Goal: Task Accomplishment & Management: Complete application form

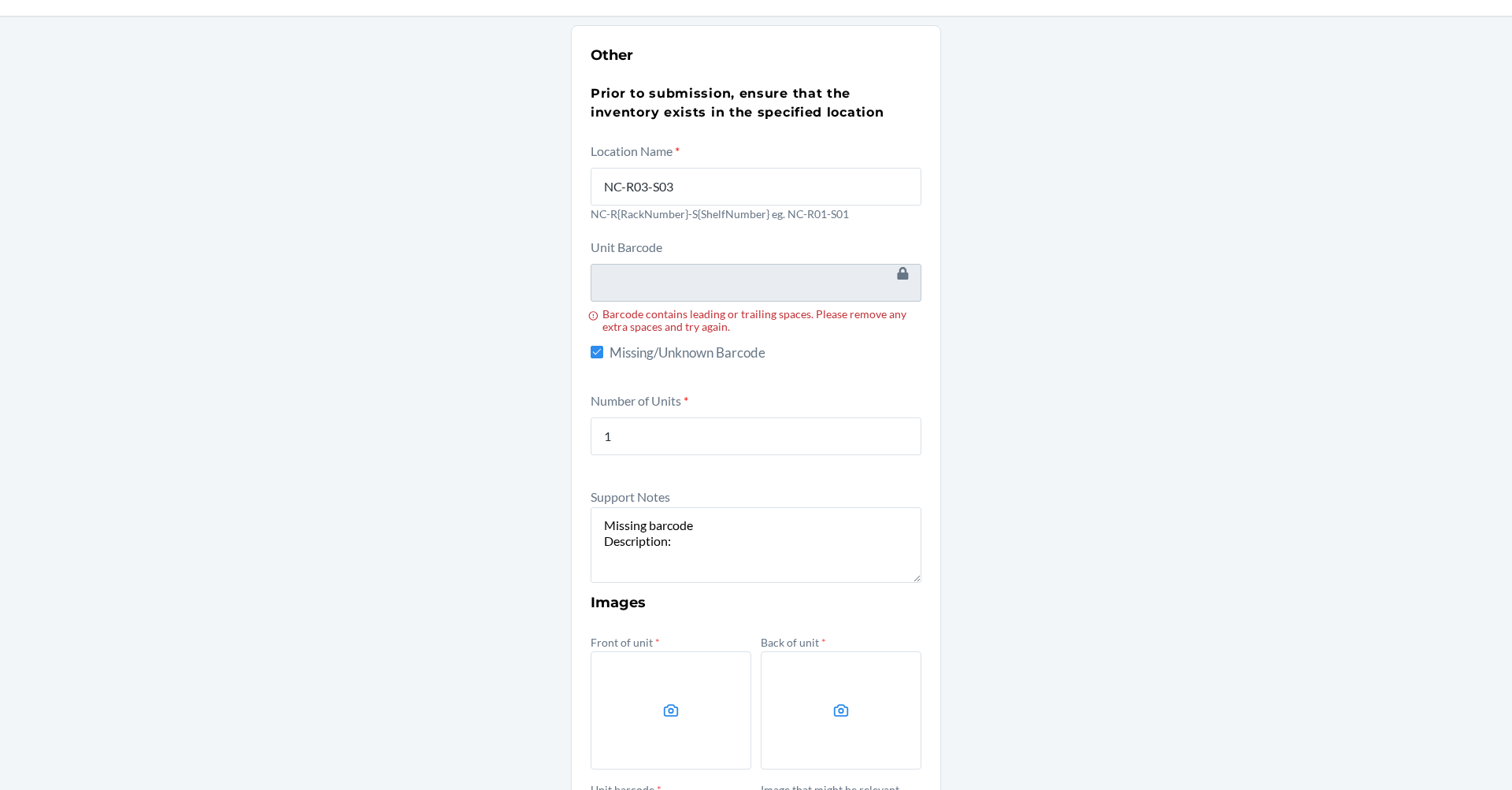
scroll to position [157, 0]
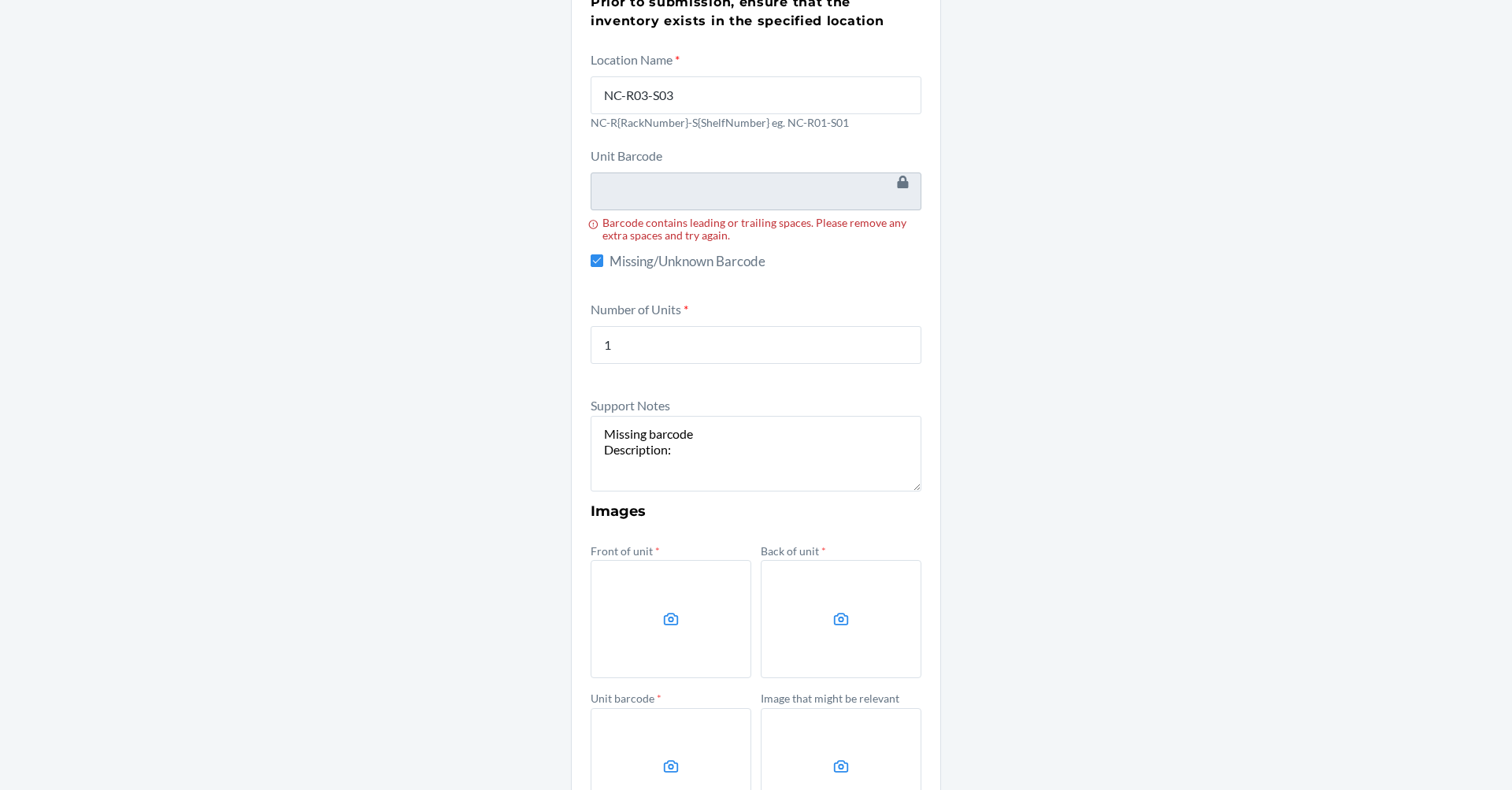
click at [727, 448] on textarea "Missing barcode Description:" at bounding box center [755, 454] width 331 height 76
click at [684, 456] on textarea "Missing barcode Description:" at bounding box center [755, 454] width 331 height 76
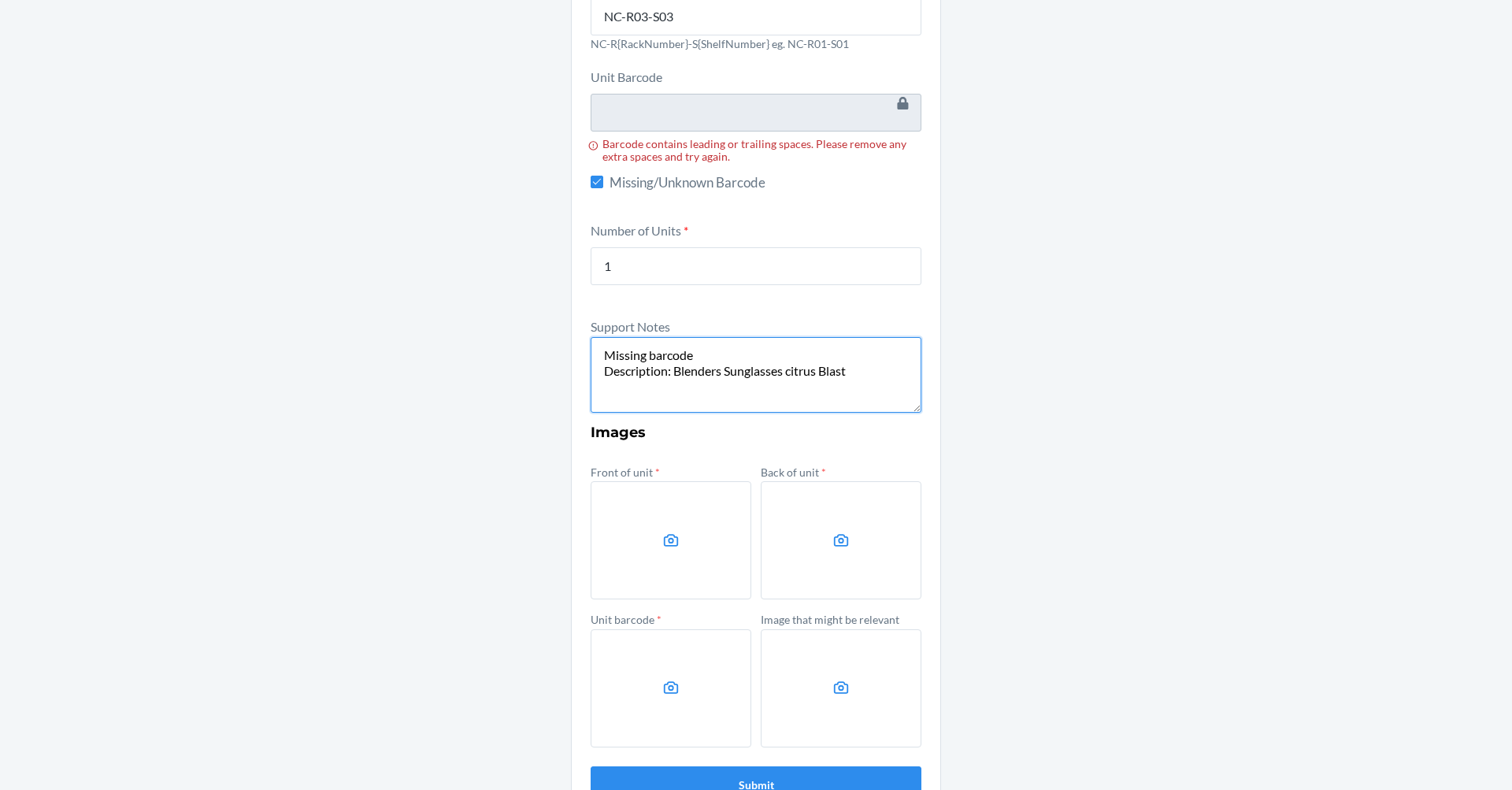
click at [856, 376] on textarea "Missing barcode Description: Blenders Sunglasses citrus Blast" at bounding box center [755, 375] width 331 height 76
click at [785, 375] on textarea "Missing barcode Description: Blenders Sunglasses citrus Blast" at bounding box center [755, 375] width 331 height 76
click at [784, 371] on textarea "Missing barcode Description: Blenders Sunglasses Citrus Blast" at bounding box center [755, 375] width 331 height 76
drag, startPoint x: 879, startPoint y: 395, endPoint x: 869, endPoint y: 391, distance: 10.8
click at [879, 394] on textarea "Missing barcode Description: Blenders Sunglasses Pacer: Citrus Blast" at bounding box center [755, 375] width 331 height 76
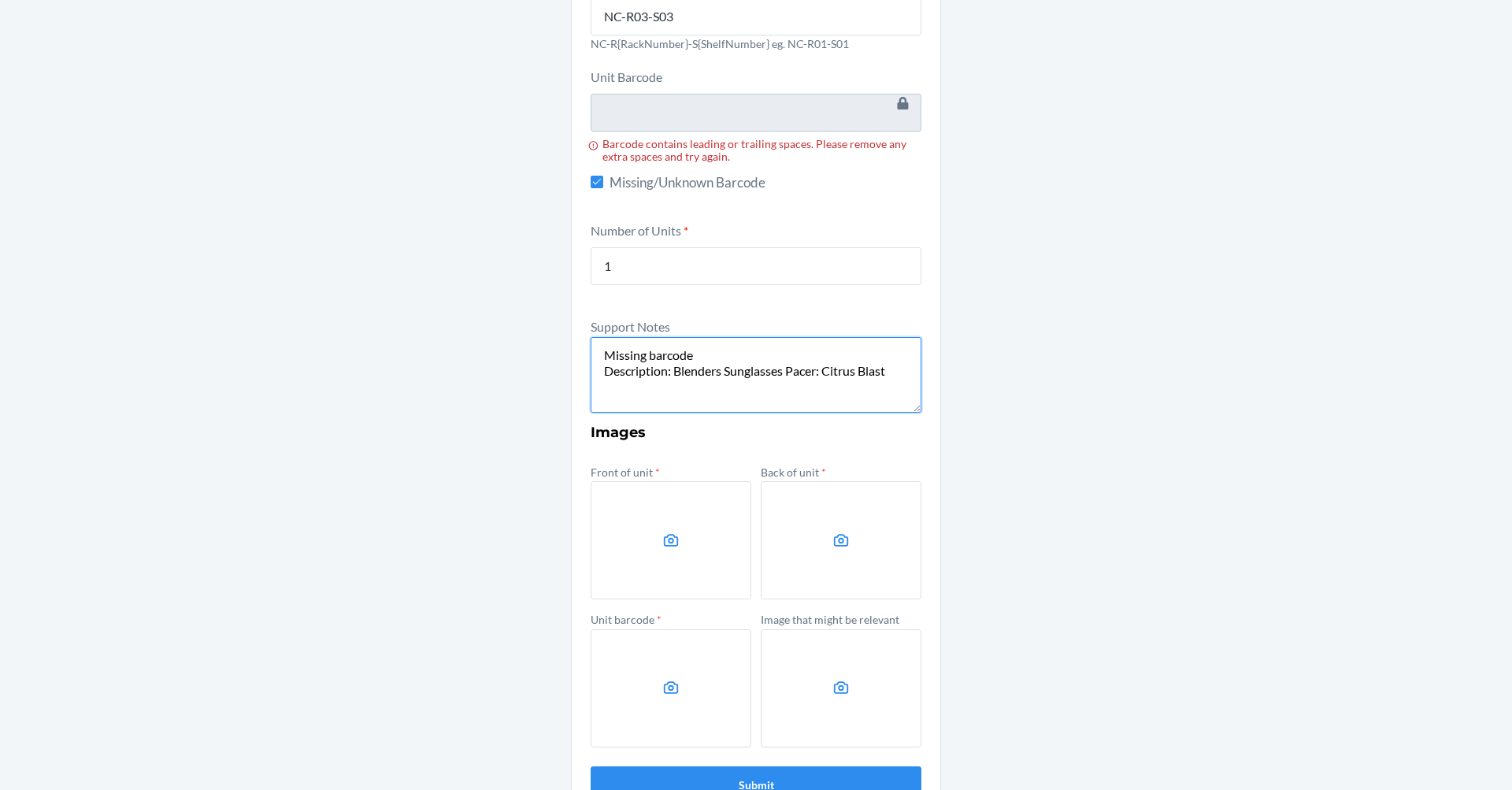
click at [882, 378] on textarea "Missing barcode Description: Blenders Sunglasses Pacer: Citrus Blast" at bounding box center [755, 375] width 331 height 76
paste textarea "DXYD6KBP685"
drag, startPoint x: 723, startPoint y: 393, endPoint x: 686, endPoint y: 402, distance: 38.1
click at [686, 402] on textarea "Missing barcode Description: Blenders Sunglasses Pacer: Citrus Blast DXYD6KBP685" at bounding box center [755, 375] width 331 height 76
paste textarea "00810112719901"
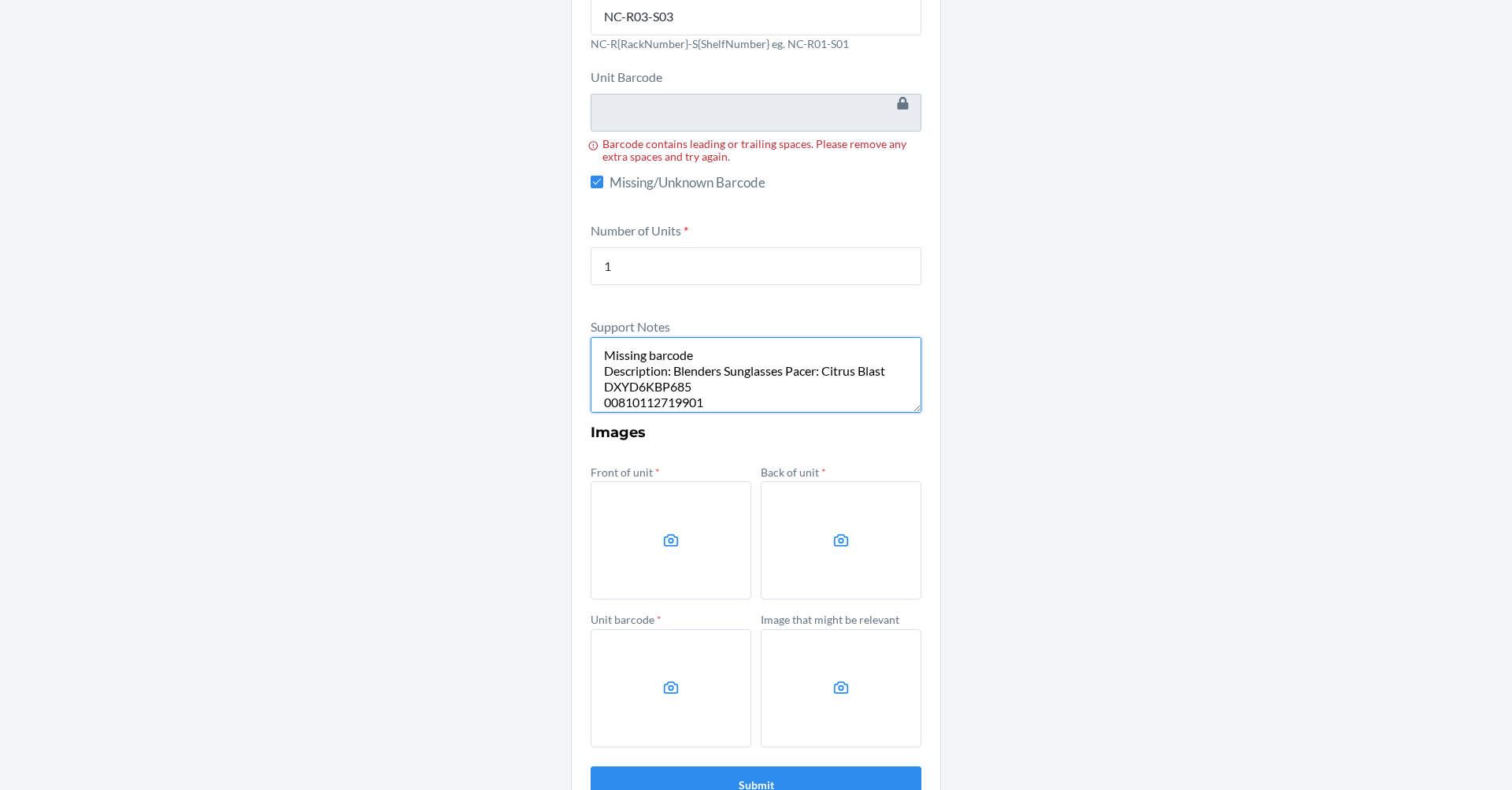
type textarea "Missing barcode Description: Blenders Sunglasses Pacer: Citrus Blast DXYD6KBP68…"
click at [599, 562] on label at bounding box center [670, 540] width 161 height 118
click at [0, 0] on input "file" at bounding box center [0, 0] width 0 height 0
click at [640, 572] on label at bounding box center [670, 540] width 161 height 118
click at [0, 0] on input "file" at bounding box center [0, 0] width 0 height 0
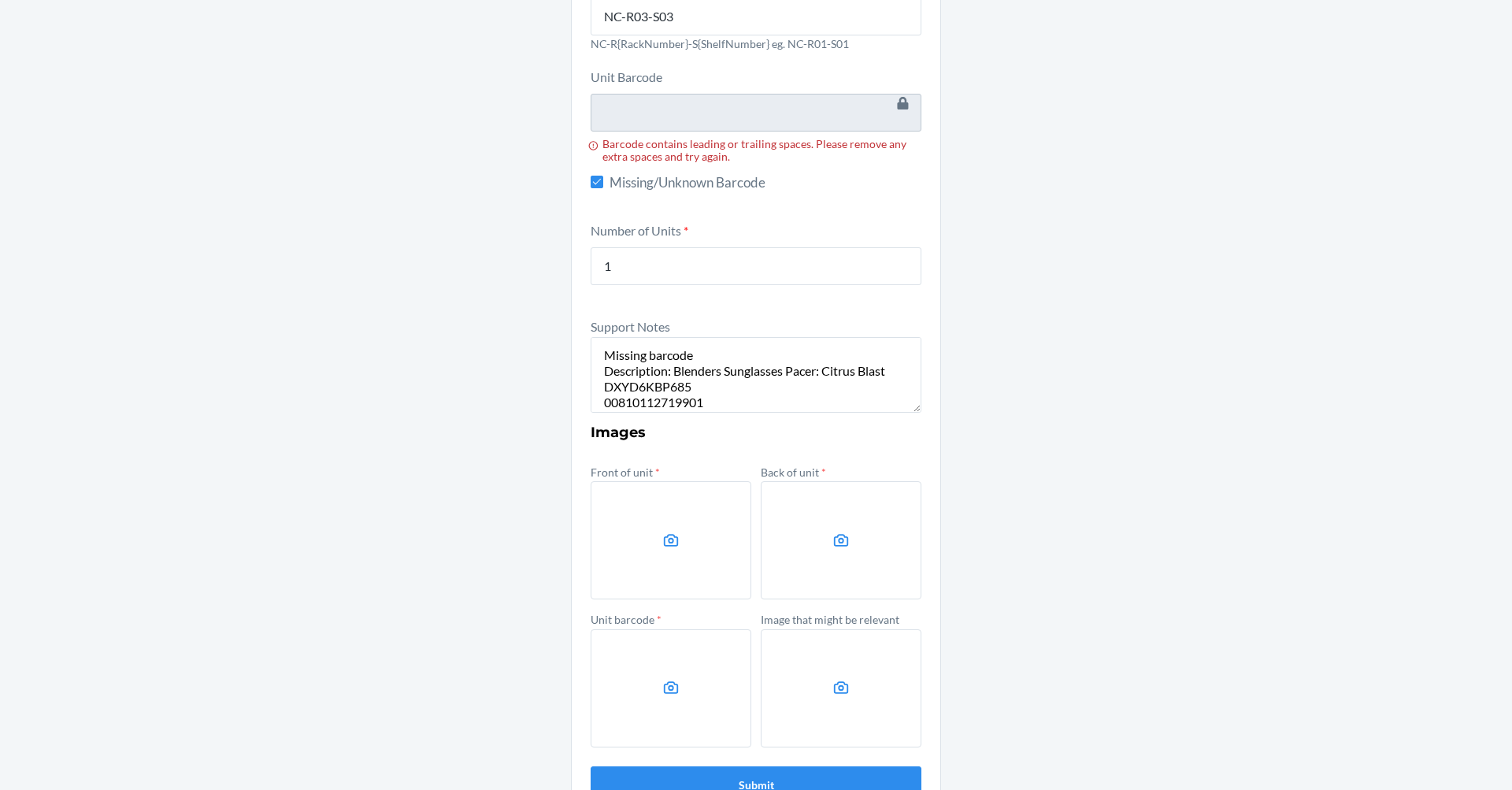
click at [652, 516] on label at bounding box center [670, 540] width 161 height 118
click at [0, 0] on input "file" at bounding box center [0, 0] width 0 height 0
click at [909, 541] on label at bounding box center [840, 540] width 161 height 118
click at [0, 0] on input "file" at bounding box center [0, 0] width 0 height 0
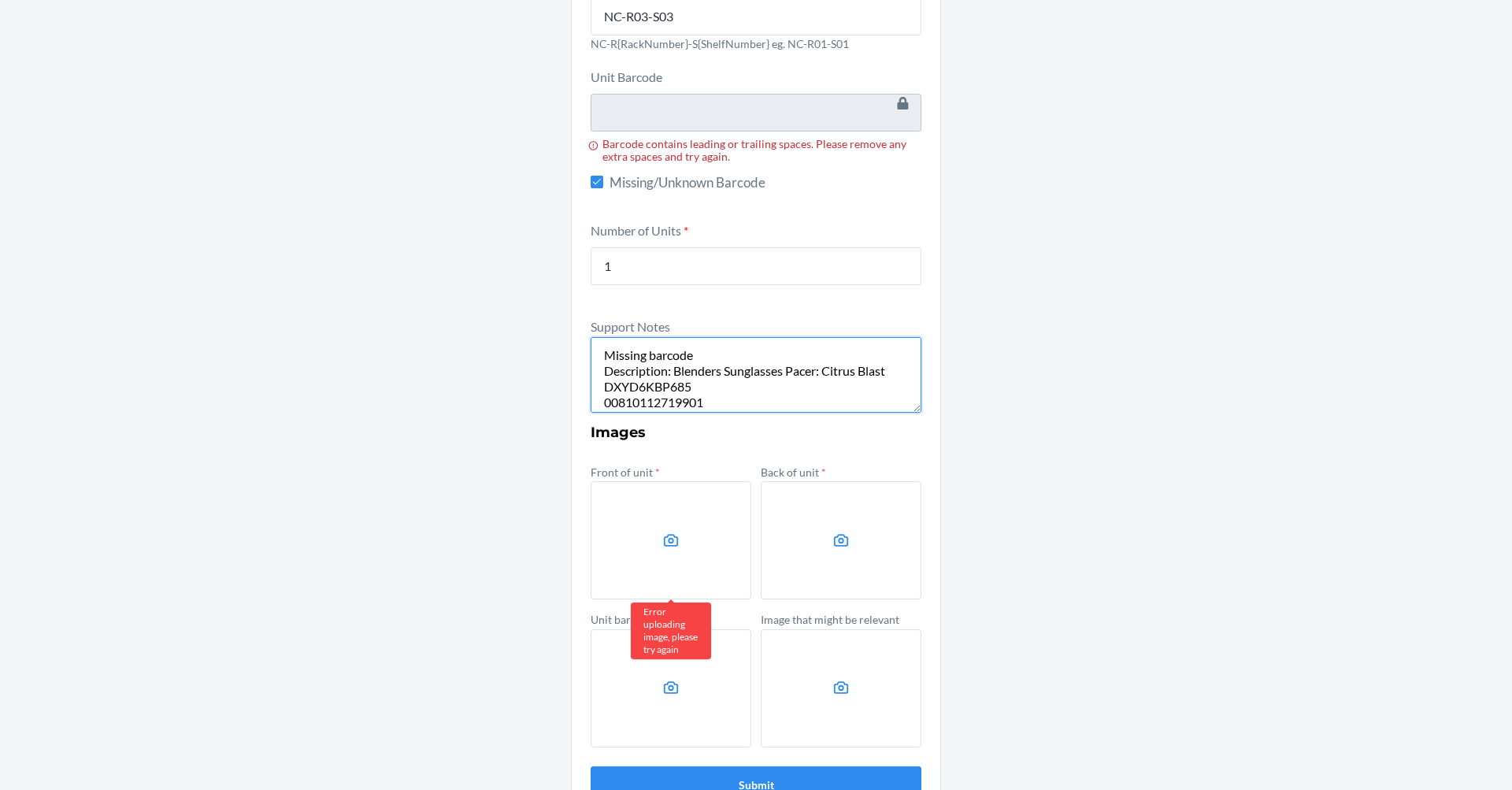
drag, startPoint x: 784, startPoint y: 401, endPoint x: 543, endPoint y: 298, distance: 262.1
click at [542, 298] on div "Other Prior to submission, ensure that the inventory exists in the specified lo…" at bounding box center [756, 339] width 1512 height 988
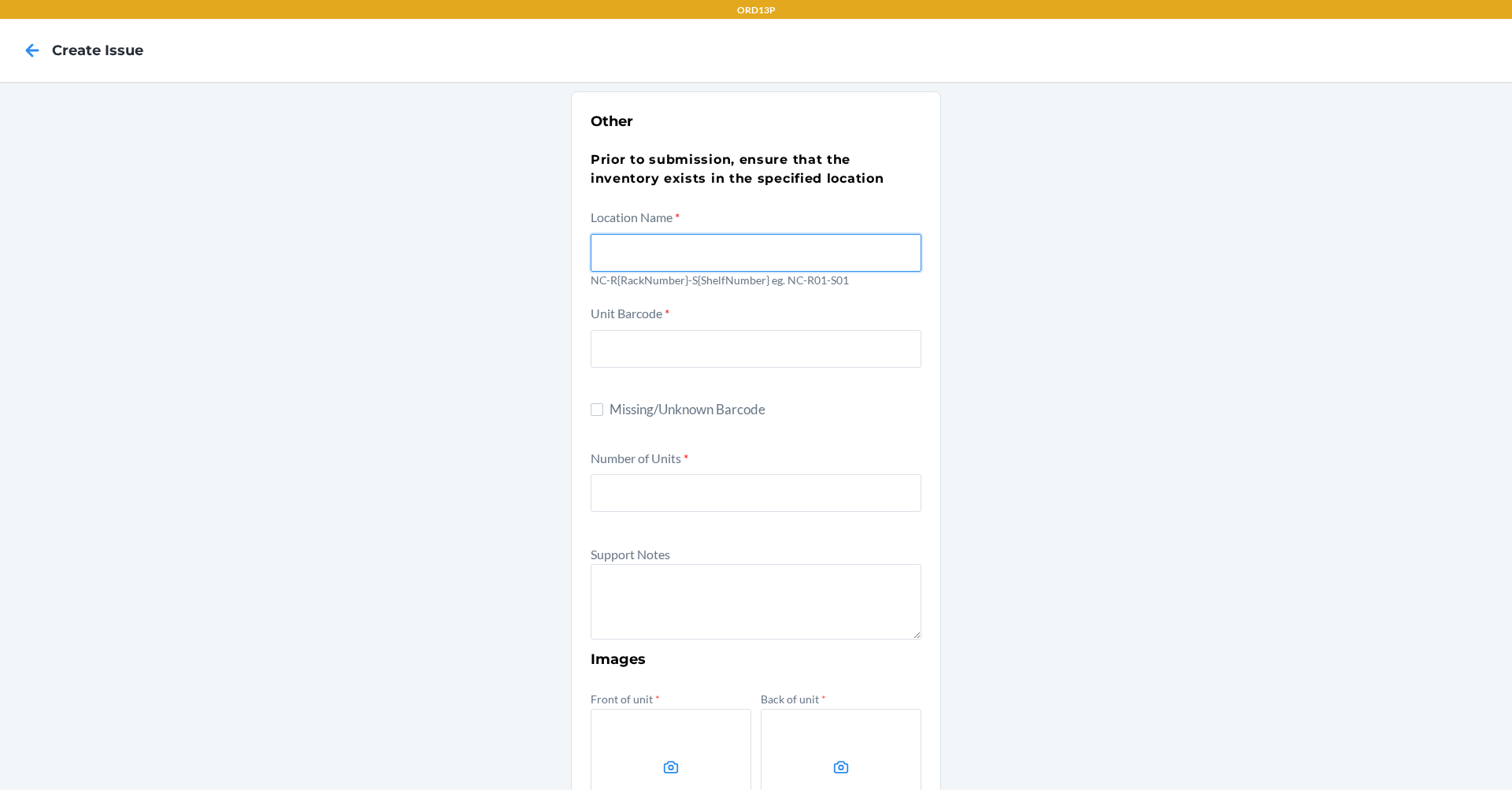
click at [672, 271] on input "text" at bounding box center [755, 253] width 331 height 38
type input "NC-R03-S03"
type input "1"
click at [610, 406] on span "Missing/Unknown Barcode" at bounding box center [765, 409] width 311 height 20
click at [603, 406] on input "Missing/Unknown Barcode" at bounding box center [596, 409] width 13 height 13
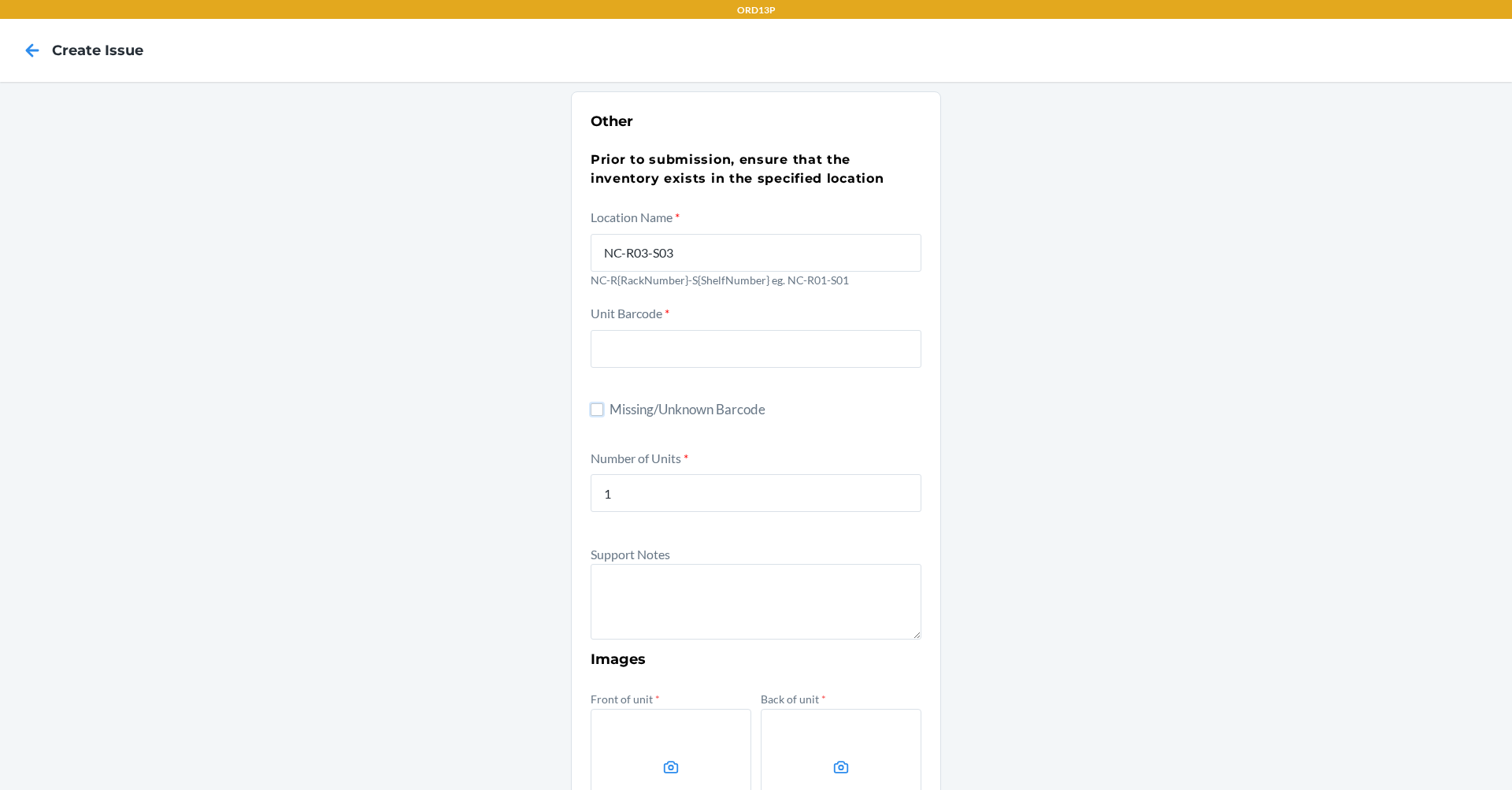
checkbox input "true"
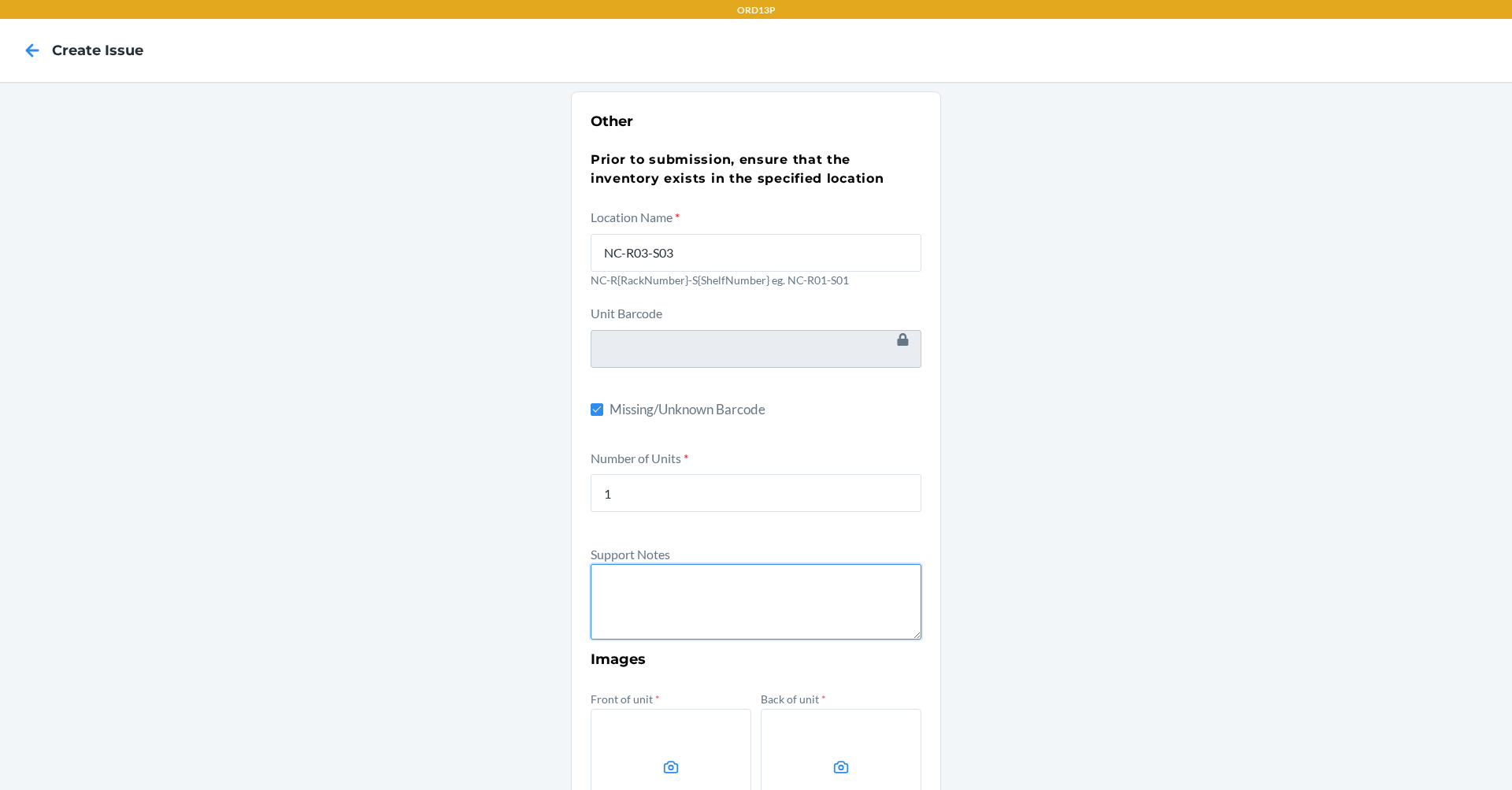
paste textarea "Missing barcode Description: Blenders Sunglasses Pacer: Citrus Blast DXYD6KBP68…"
type textarea "Missing barcode Description: Blenders Sunglasses Pacer: Citrus Blast DXYD6KBP68…"
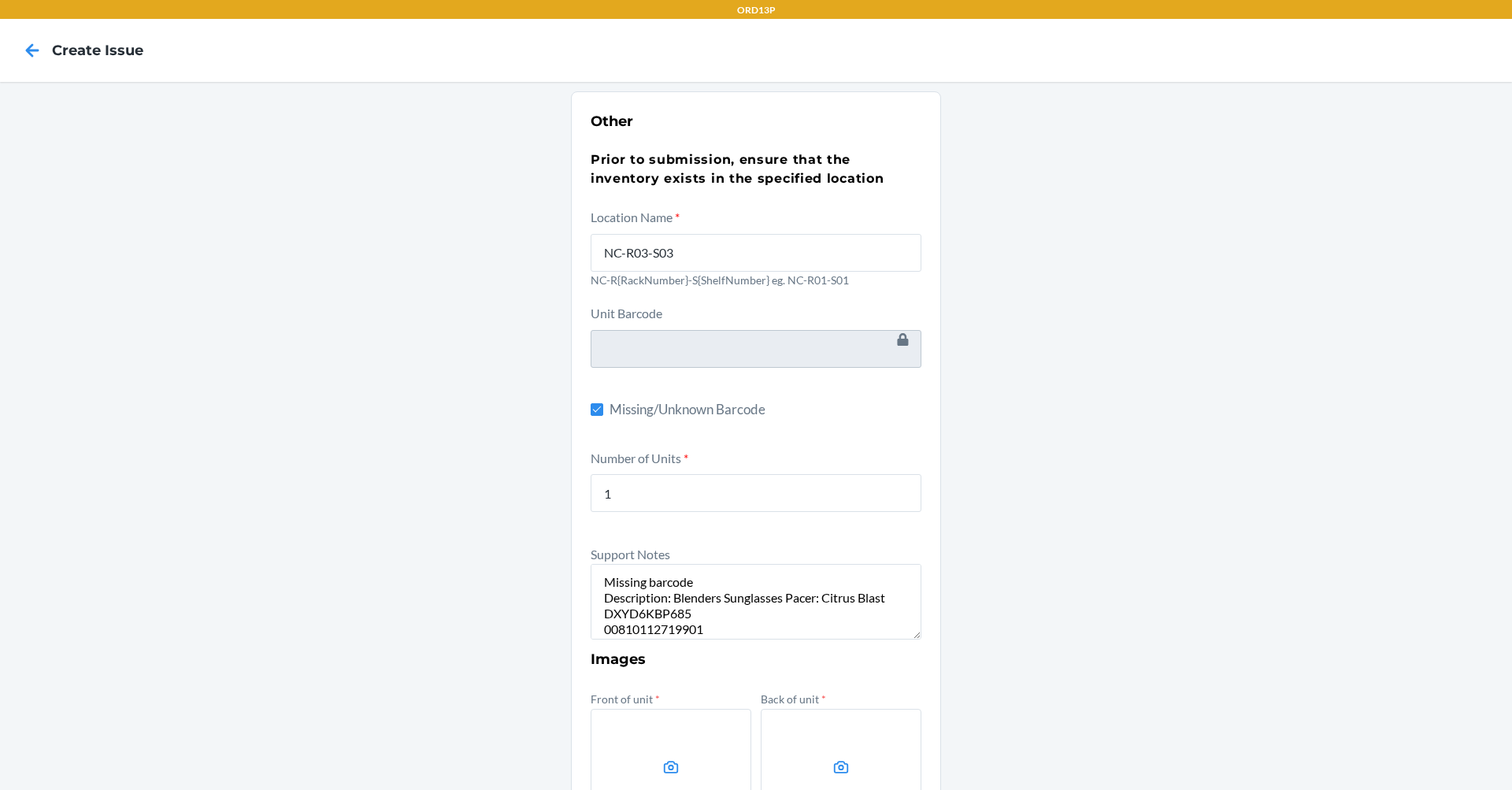
click at [668, 719] on label at bounding box center [670, 768] width 161 height 118
click at [0, 0] on input "file" at bounding box center [0, 0] width 0 height 0
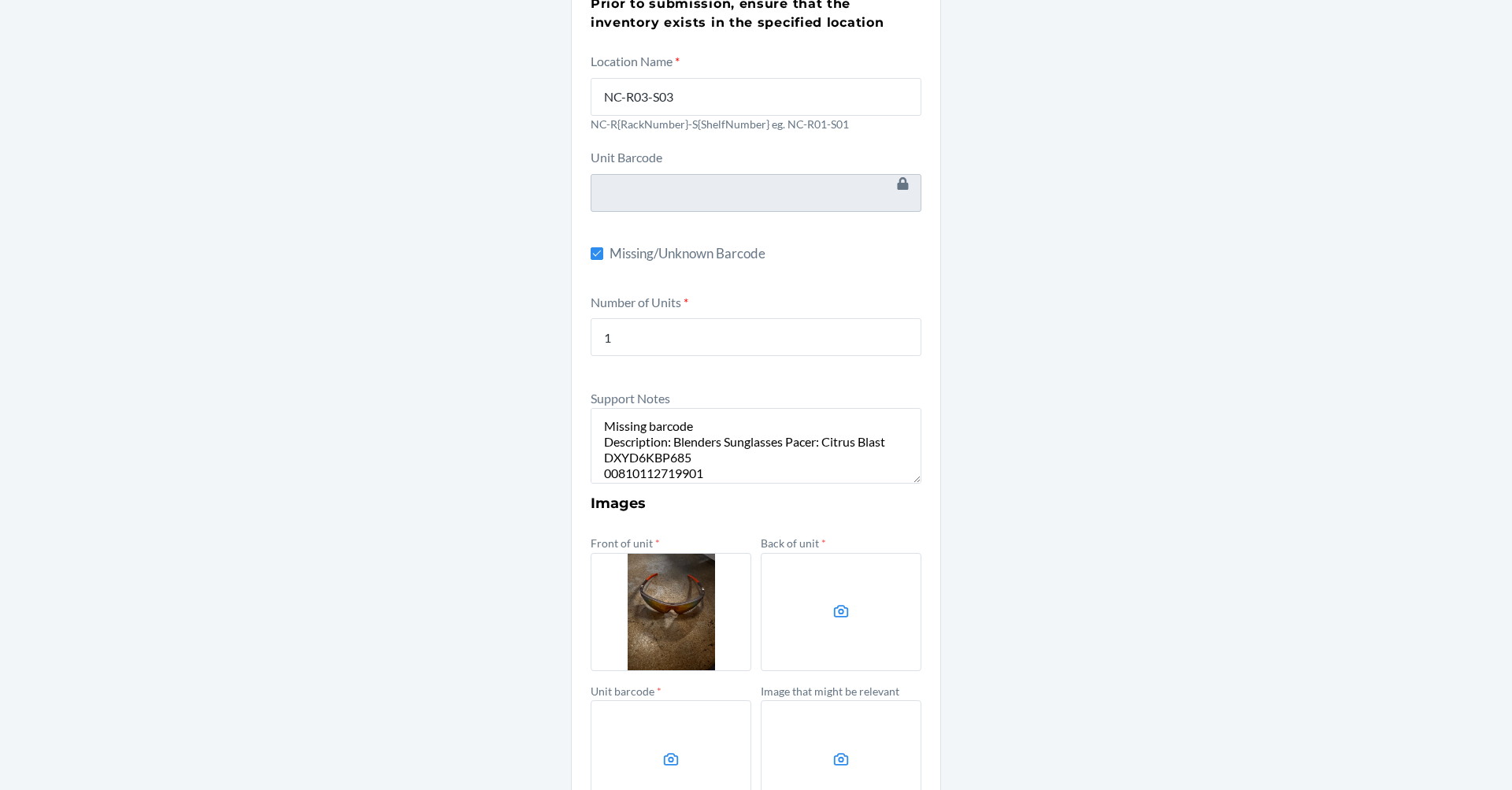
scroll to position [157, 0]
click at [811, 638] on label at bounding box center [840, 611] width 161 height 118
click at [0, 0] on input "file" at bounding box center [0, 0] width 0 height 0
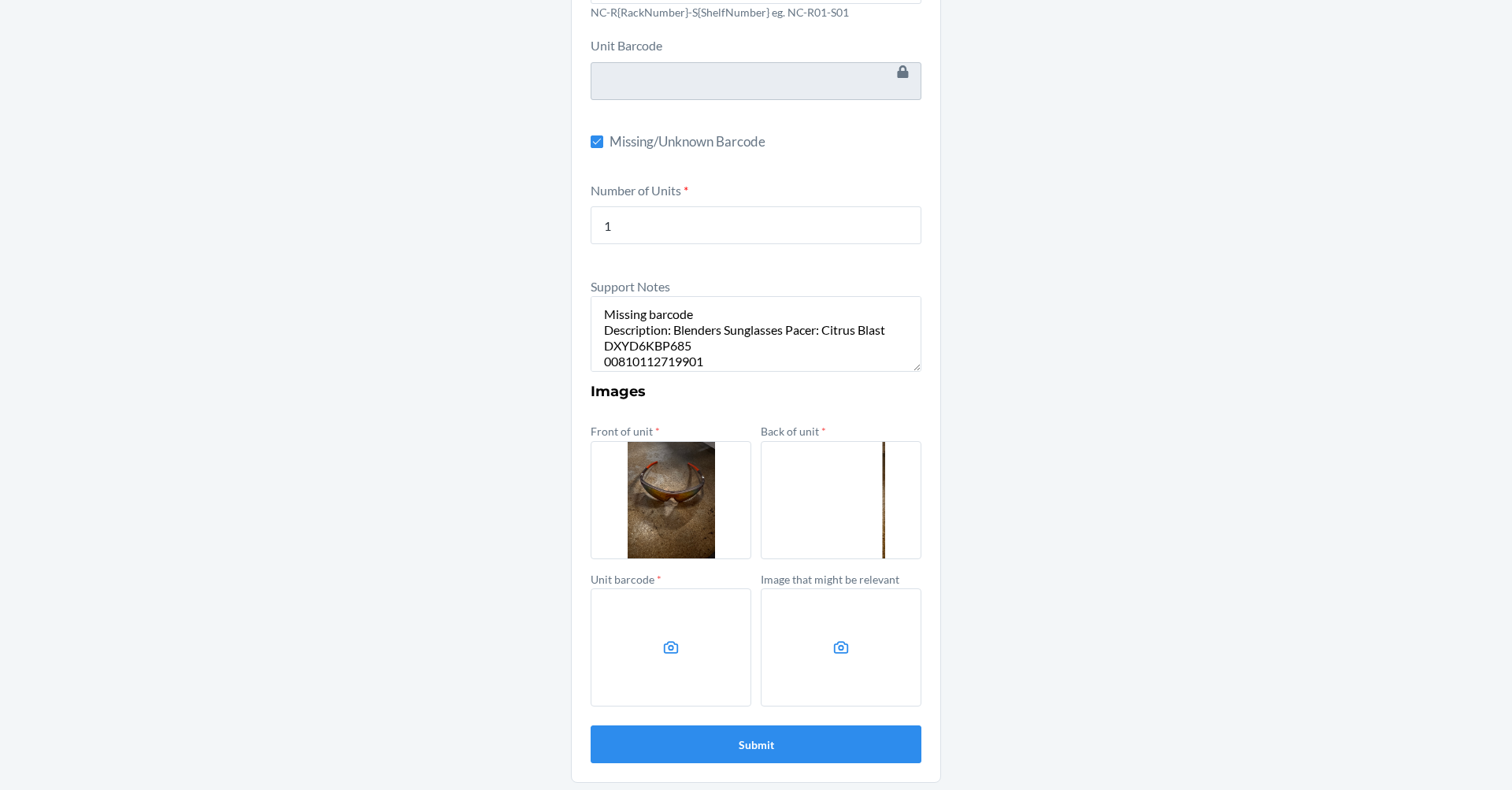
scroll to position [270, 0]
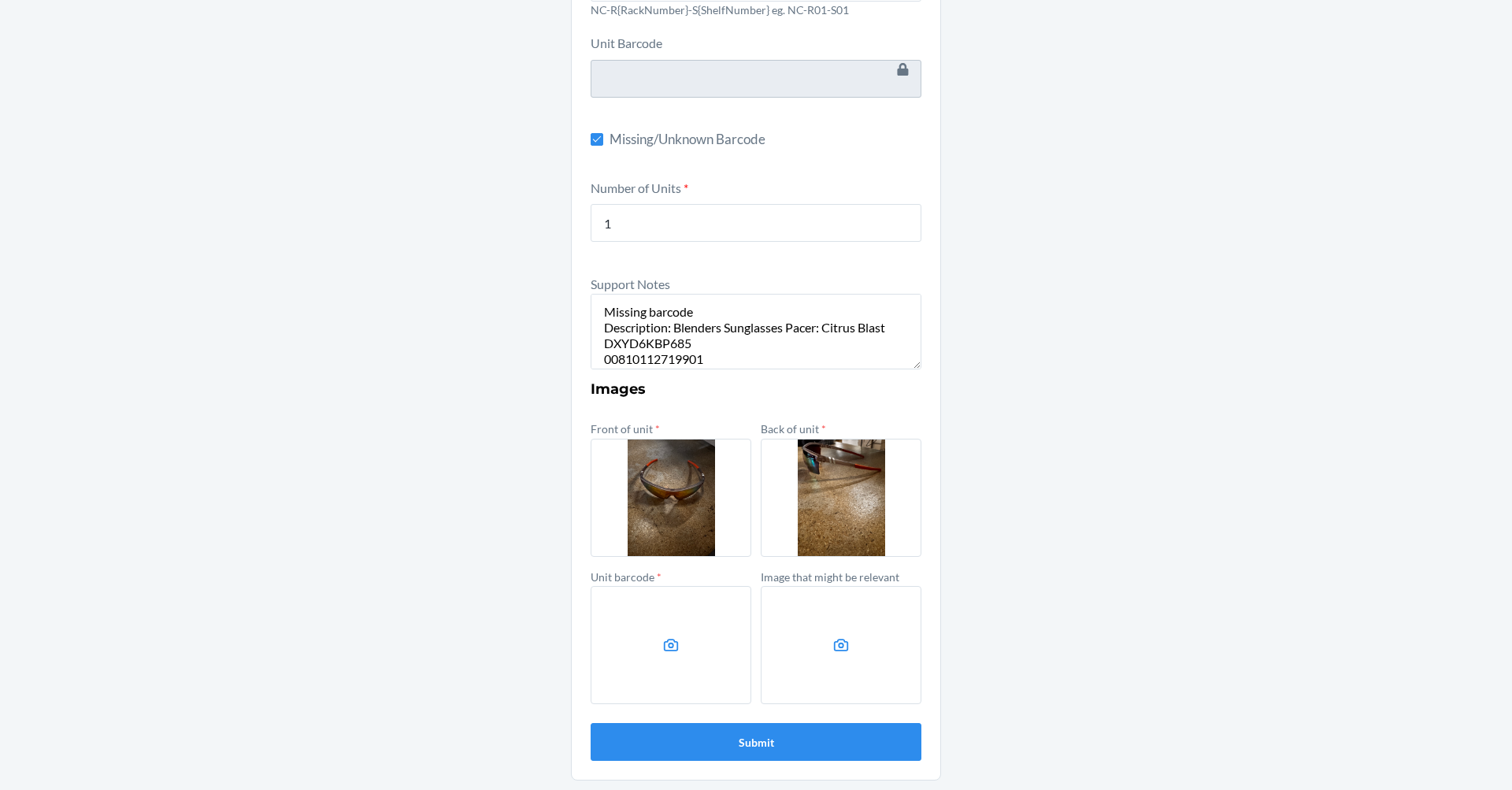
click at [711, 654] on label at bounding box center [670, 645] width 161 height 118
click at [0, 0] on input "file" at bounding box center [0, 0] width 0 height 0
click at [882, 745] on button "Submit" at bounding box center [755, 742] width 331 height 38
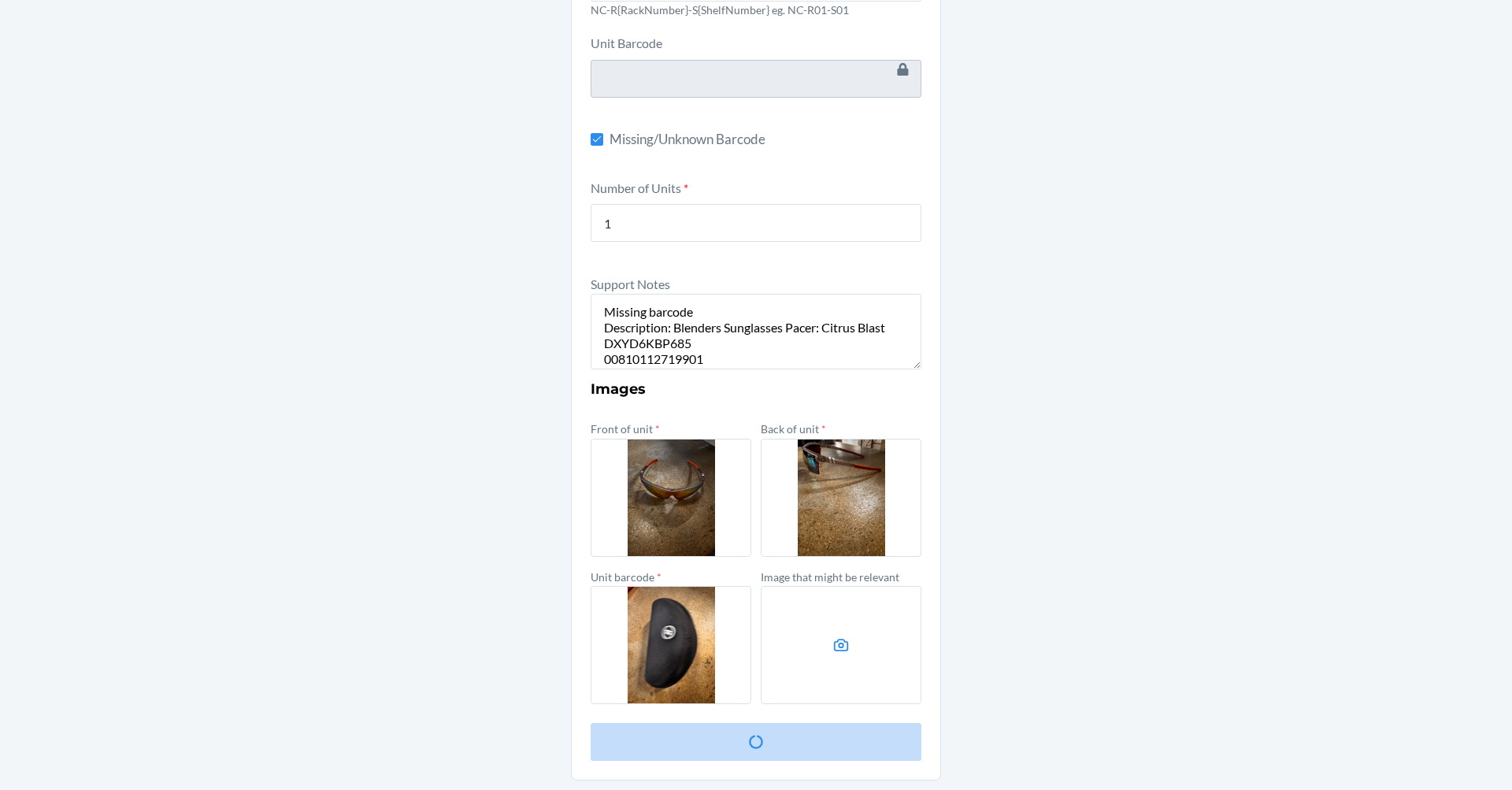
scroll to position [0, 0]
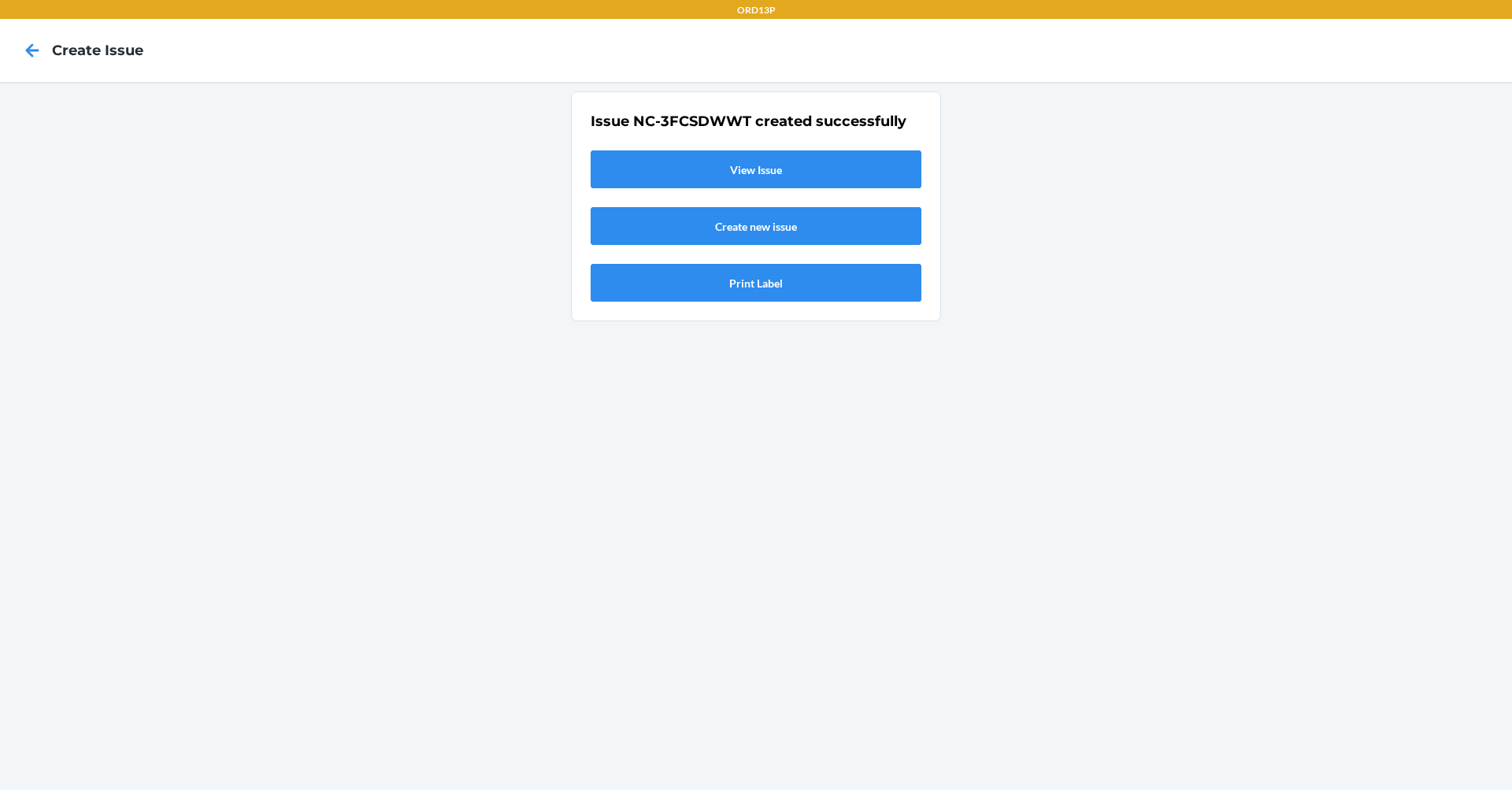
click at [745, 178] on link "View Issue" at bounding box center [755, 169] width 331 height 38
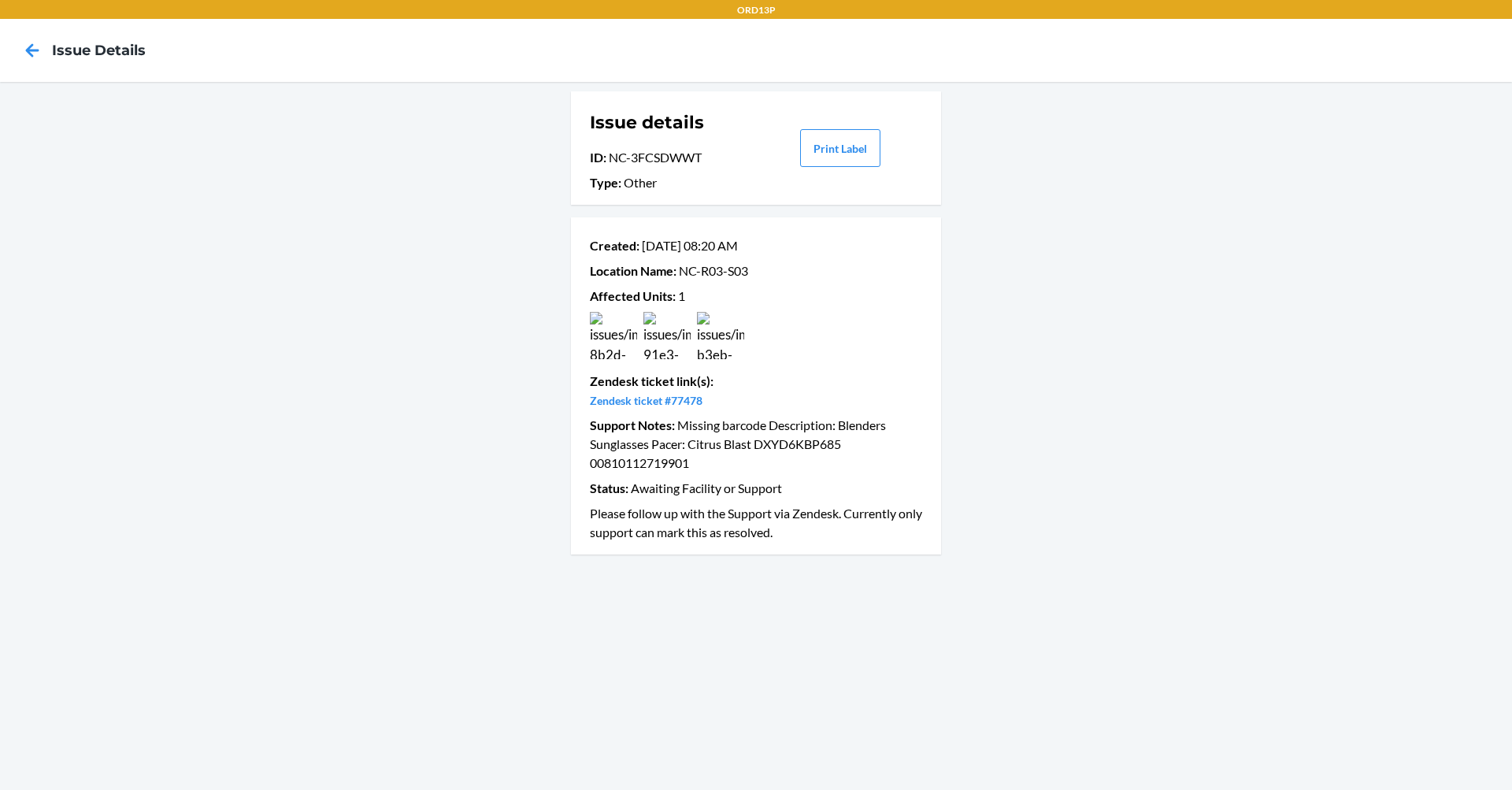
click at [11, 39] on nav "Issue details" at bounding box center [756, 50] width 1512 height 63
click at [19, 49] on icon at bounding box center [32, 51] width 27 height 27
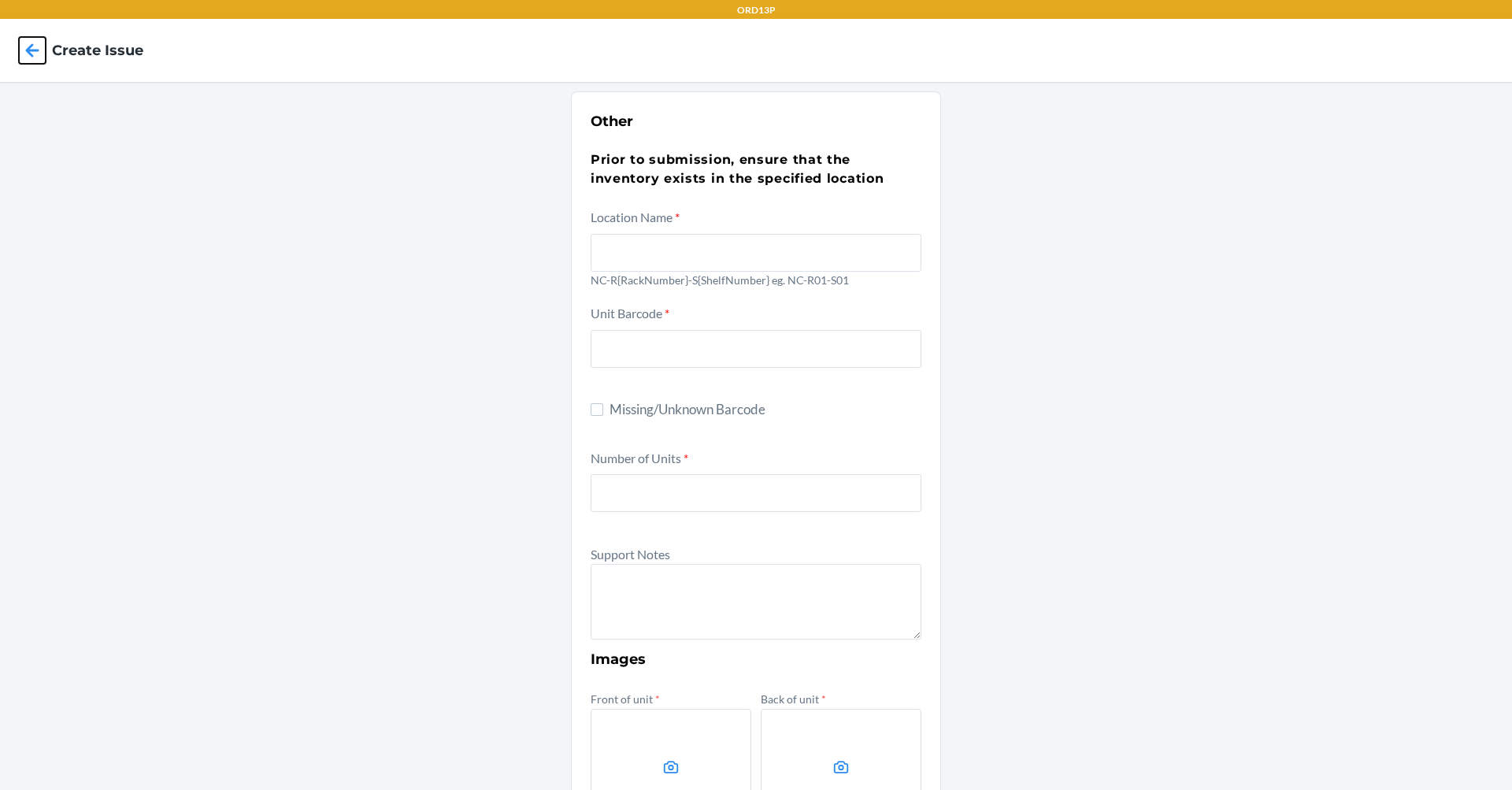
click at [19, 49] on icon at bounding box center [32, 51] width 27 height 27
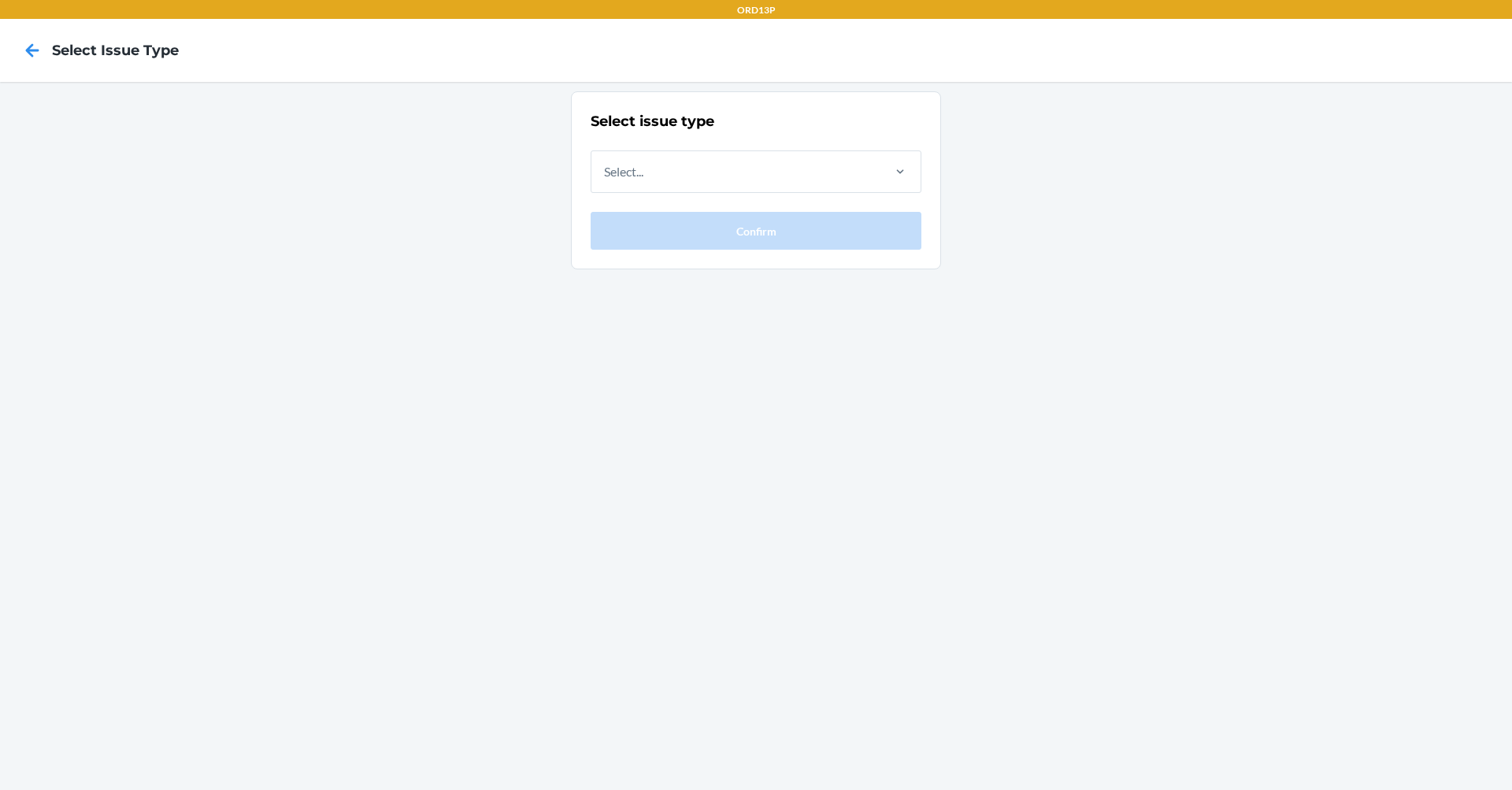
drag, startPoint x: 51, startPoint y: 63, endPoint x: 36, endPoint y: 50, distance: 19.8
click at [43, 56] on div at bounding box center [32, 50] width 40 height 40
click at [36, 50] on icon at bounding box center [33, 50] width 13 height 13
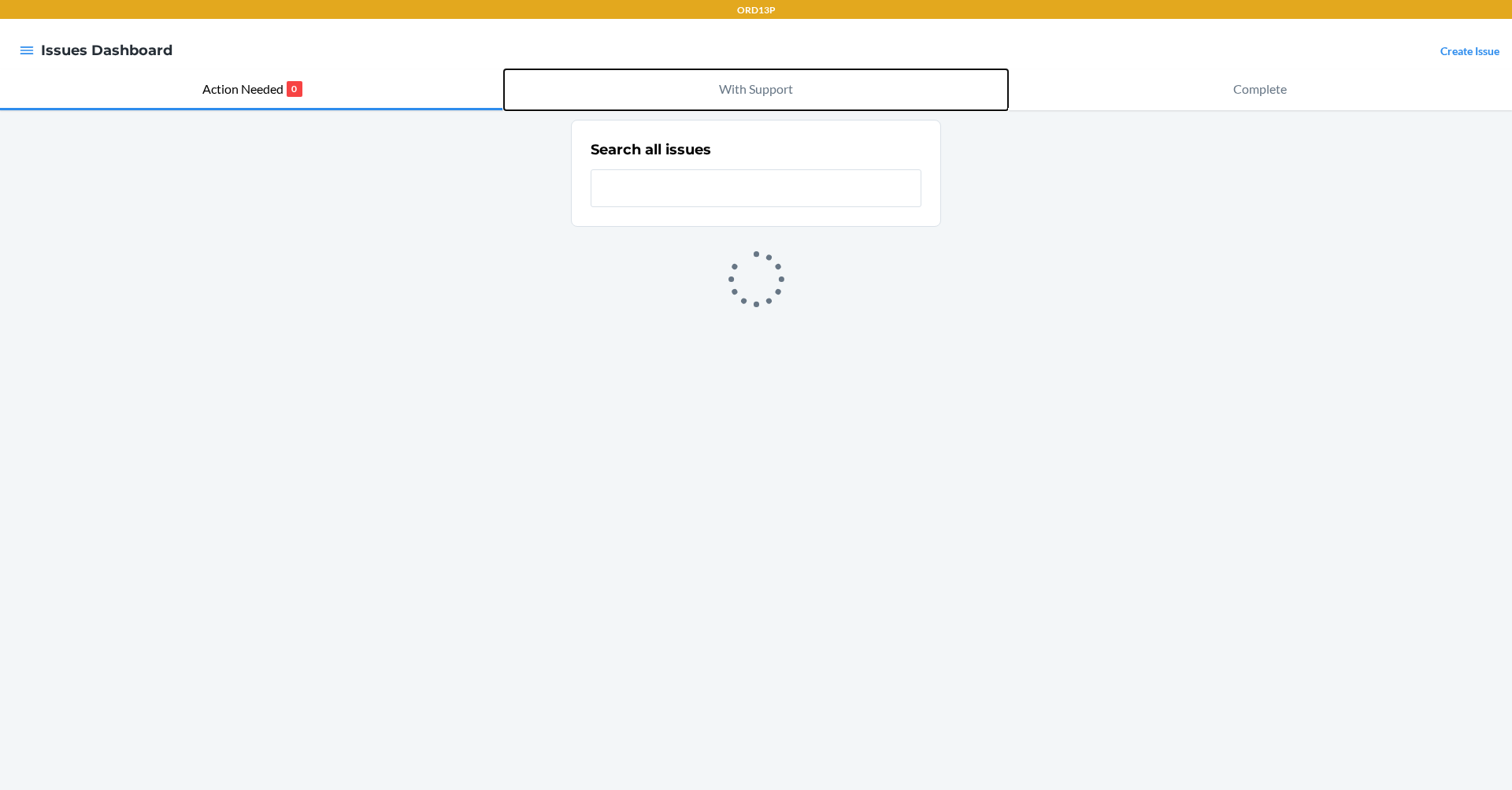
click at [732, 77] on button "With Support" at bounding box center [756, 89] width 504 height 41
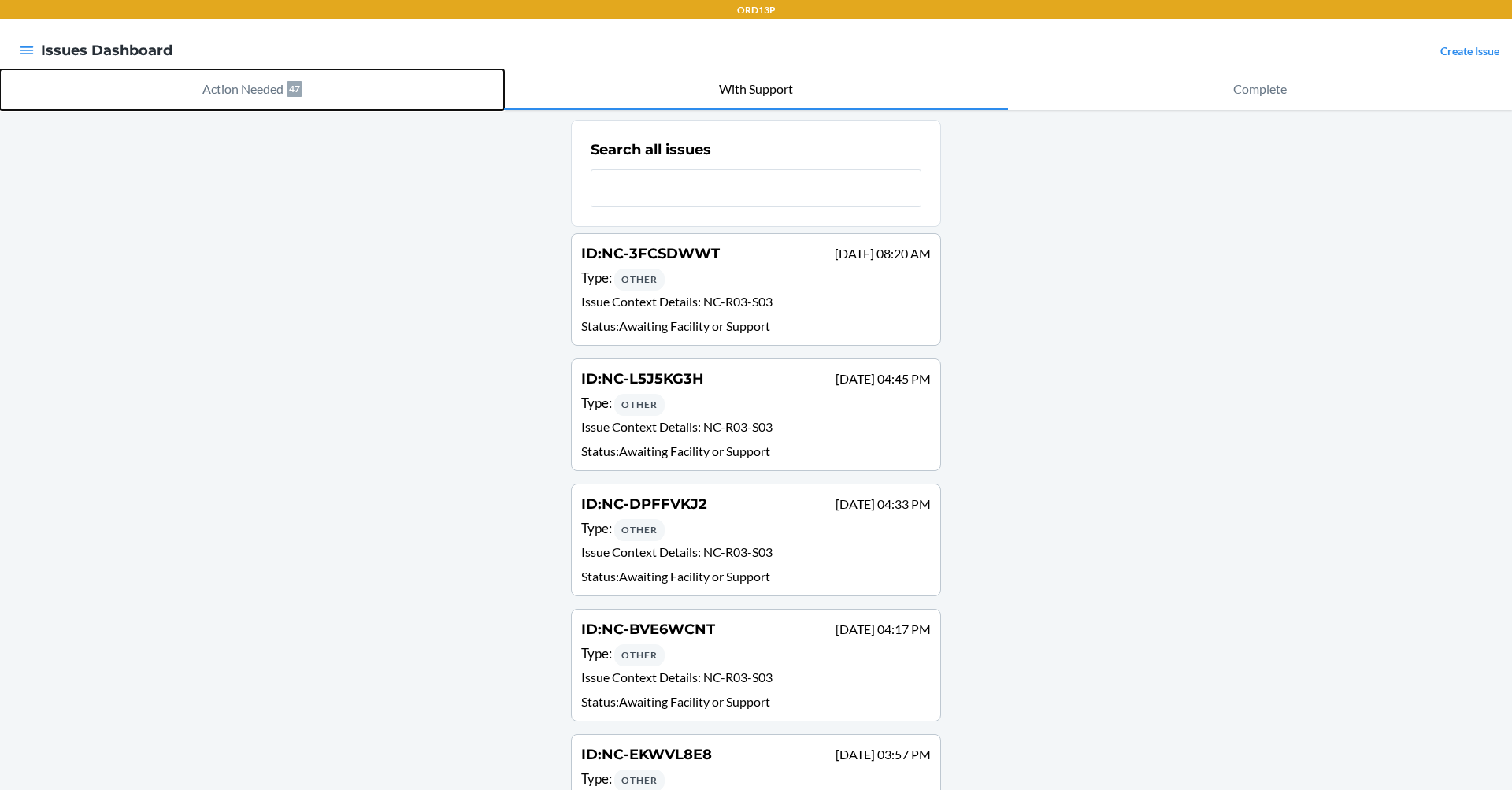
click at [234, 81] on p "Action Needed" at bounding box center [242, 88] width 81 height 19
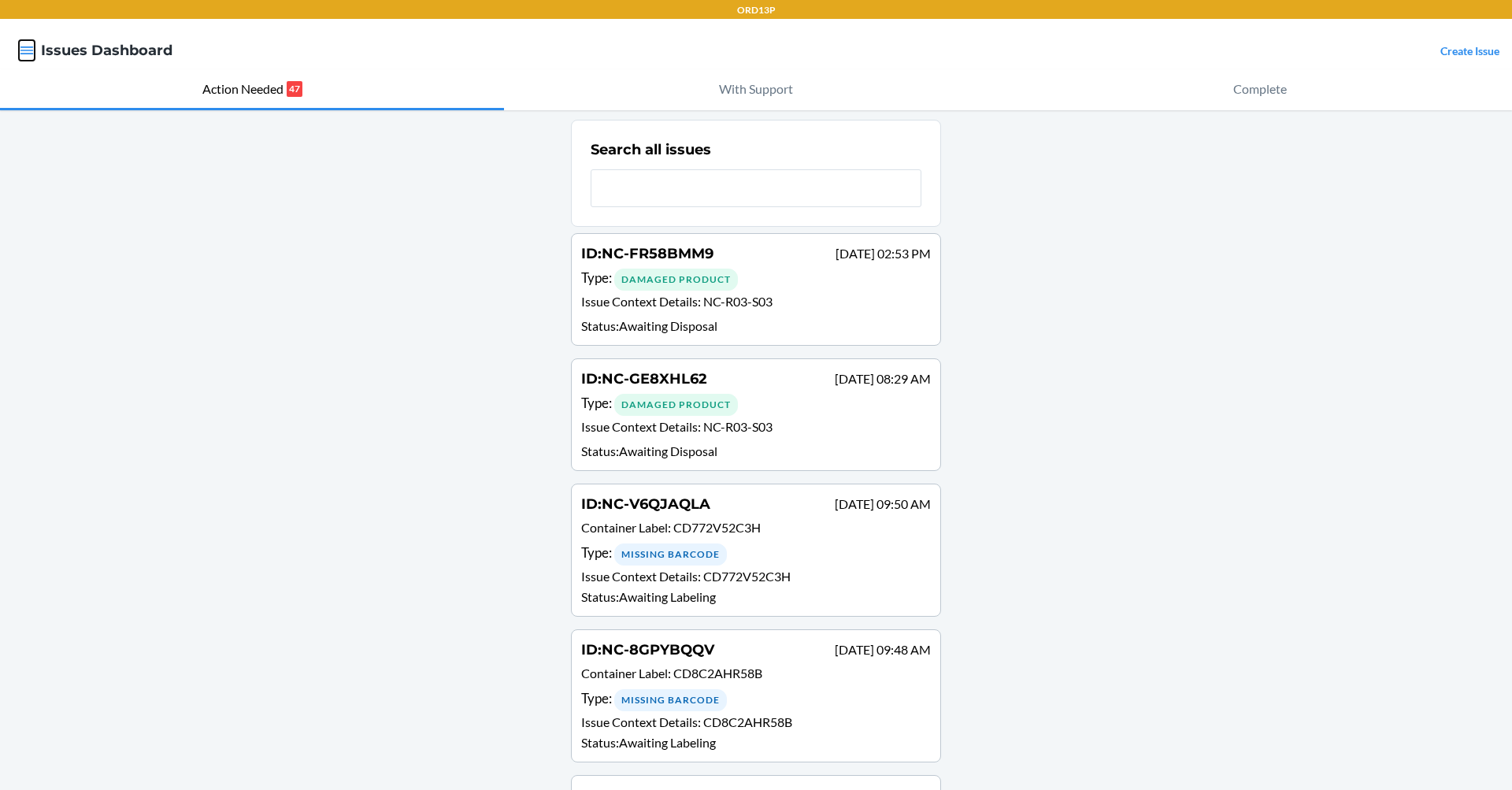
click at [32, 50] on icon "button" at bounding box center [26, 51] width 16 height 16
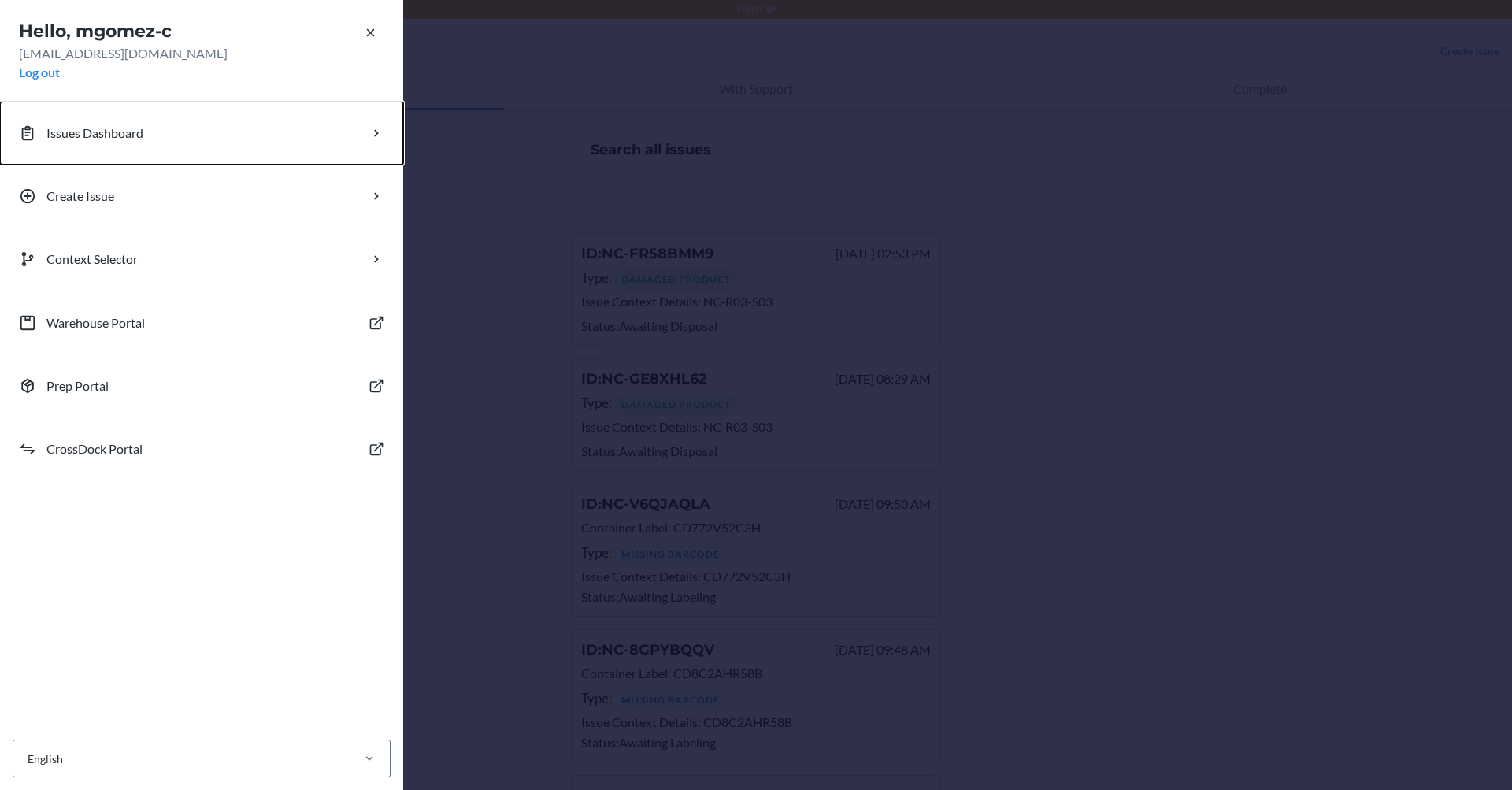
click at [127, 140] on p "Issues Dashboard" at bounding box center [94, 133] width 97 height 19
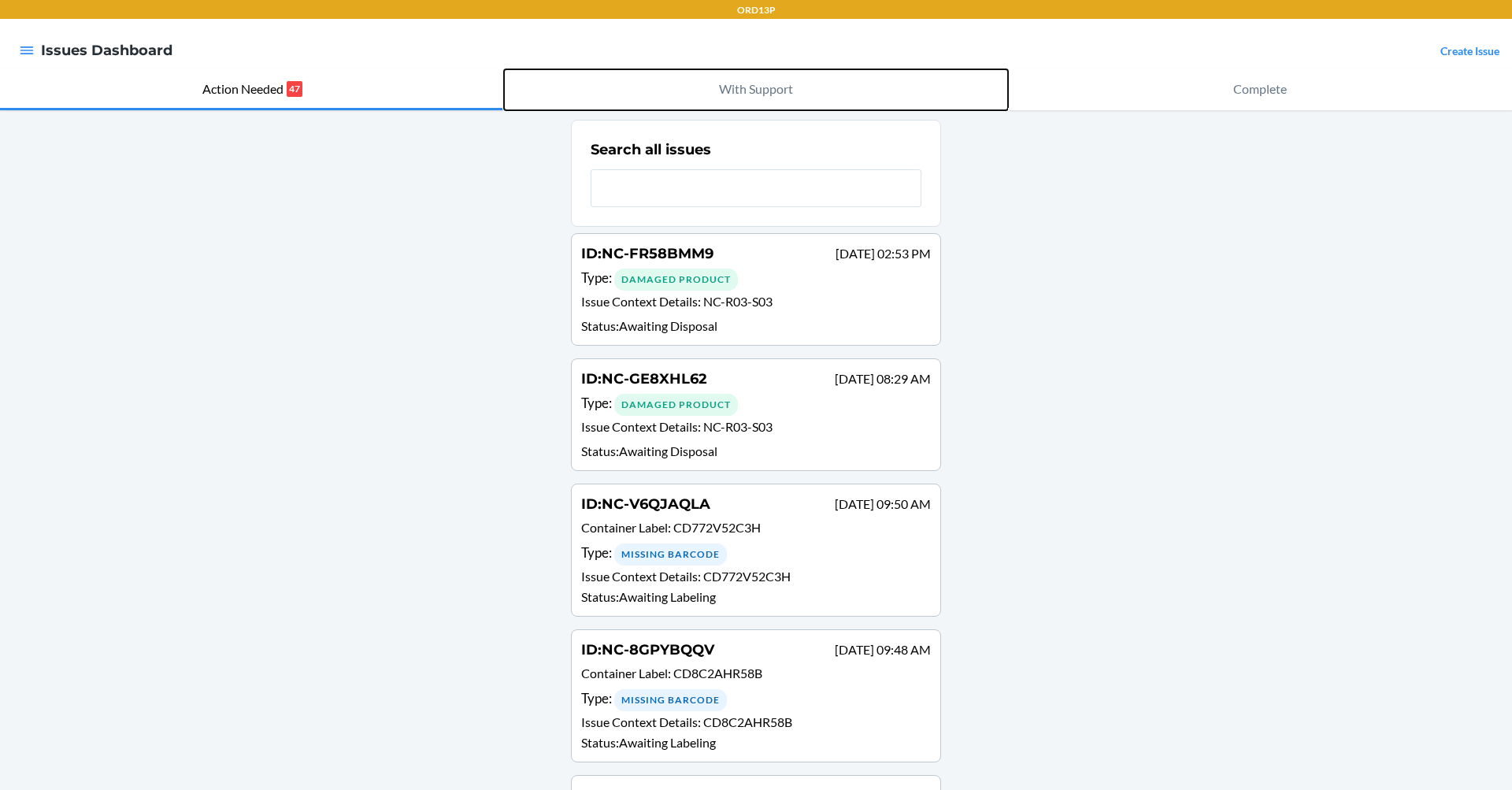
click at [759, 87] on p "With Support" at bounding box center [756, 88] width 74 height 19
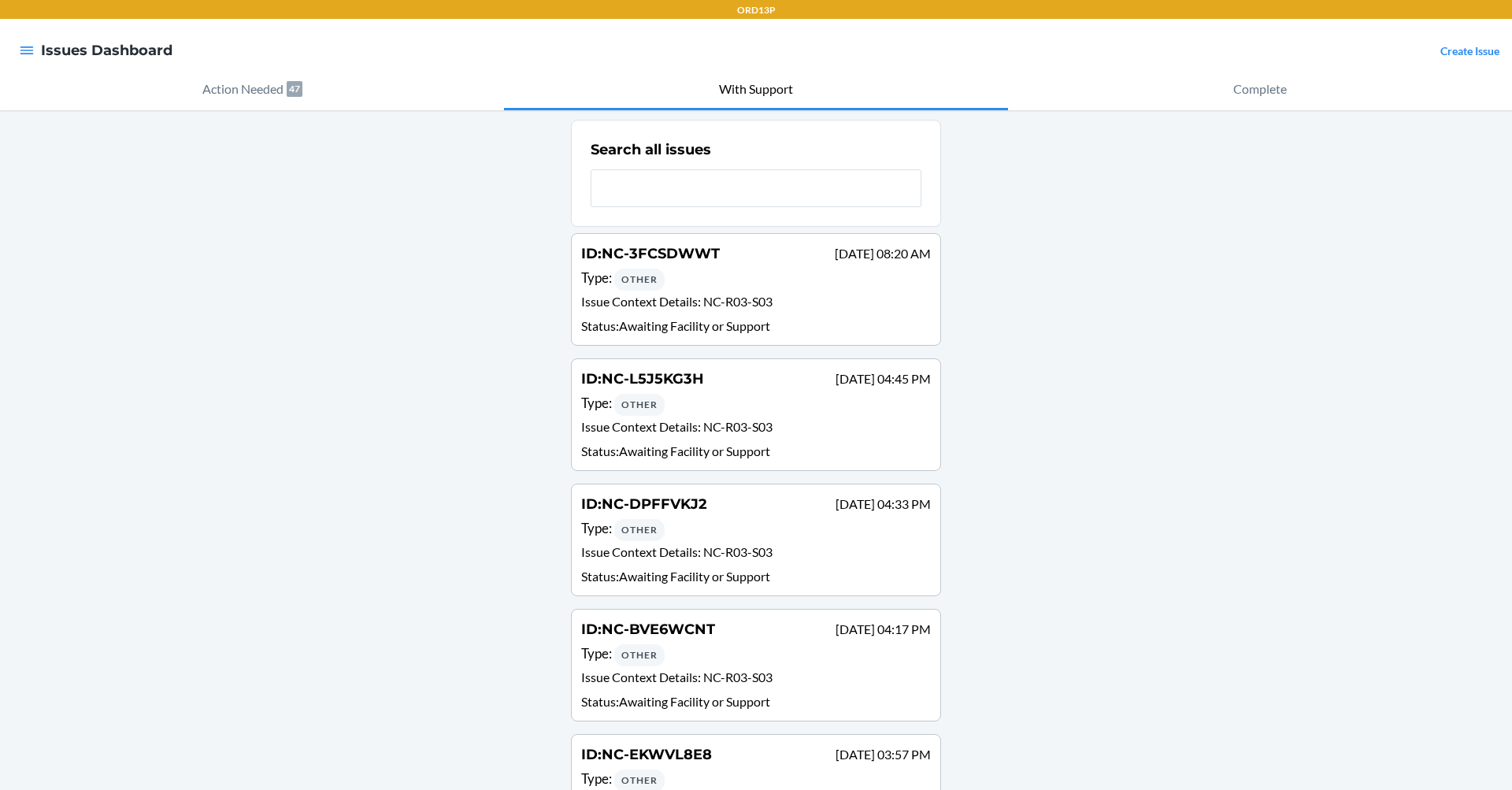
click at [642, 258] on span "NC-3FCSDWWT" at bounding box center [660, 254] width 118 height 18
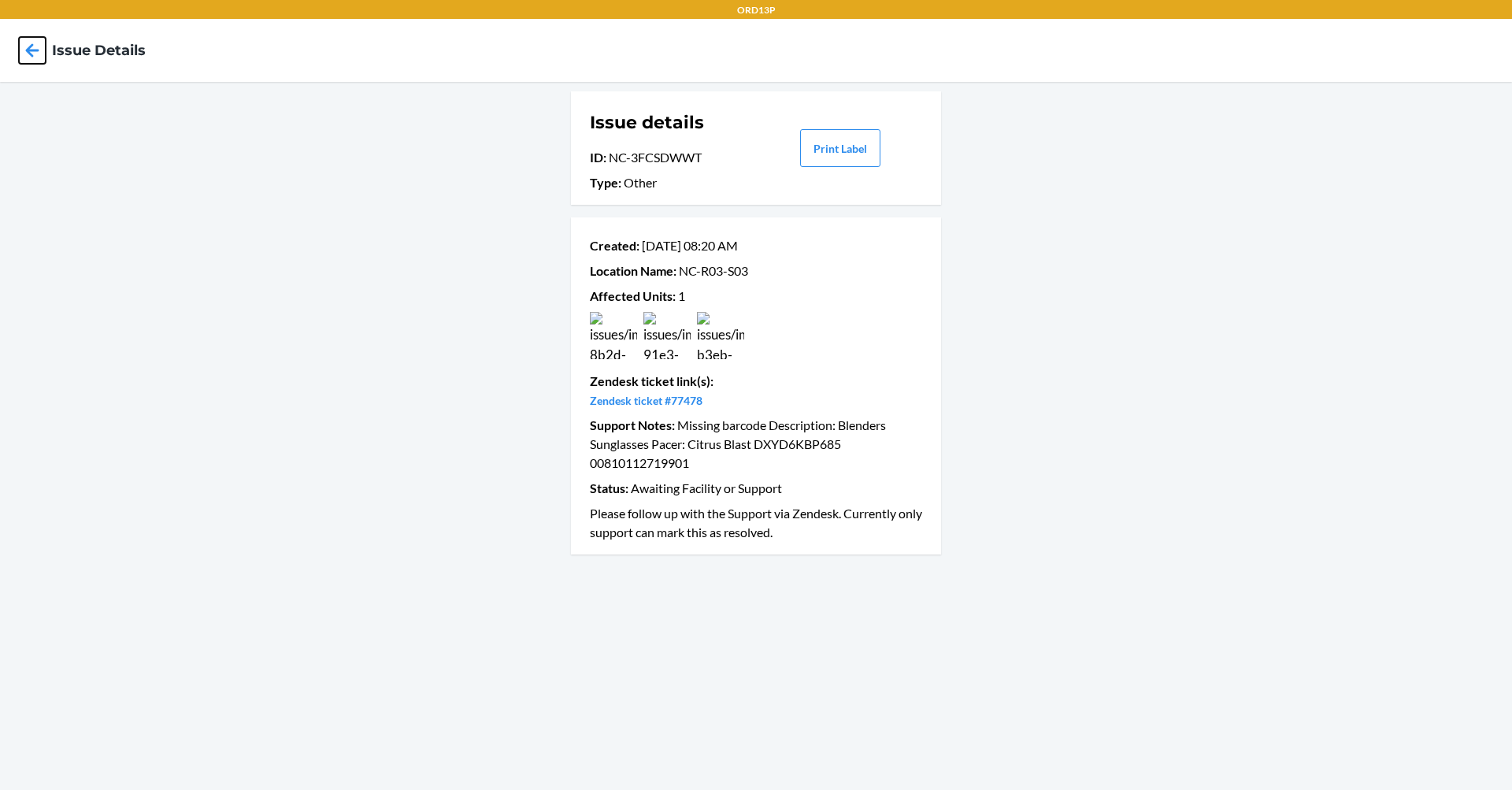
click at [40, 59] on icon at bounding box center [32, 51] width 27 height 27
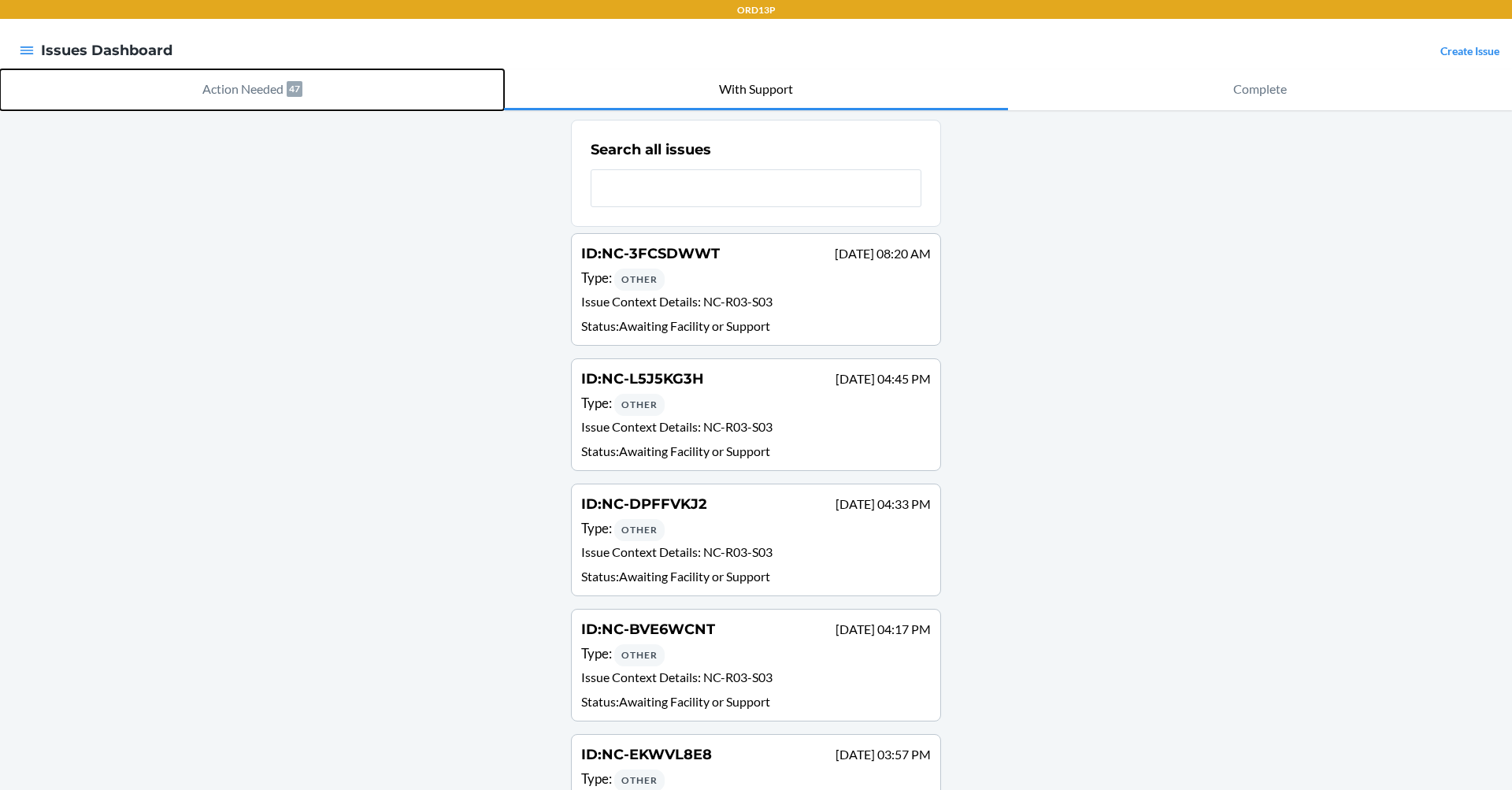
click at [225, 73] on button "Action Needed 47" at bounding box center [252, 89] width 504 height 41
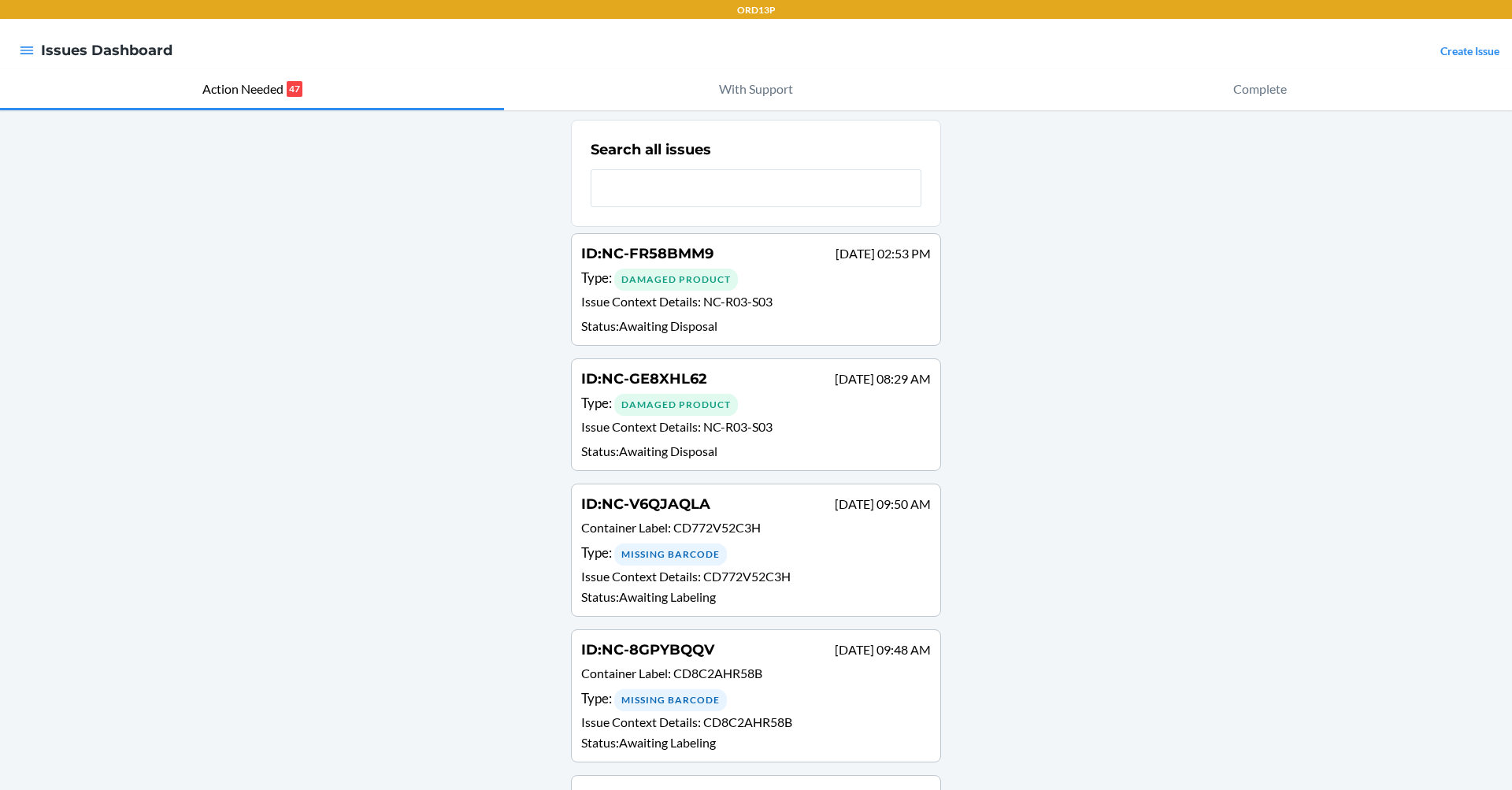
click at [640, 304] on p "Issue Context Details : NC-R03-S03" at bounding box center [755, 303] width 349 height 23
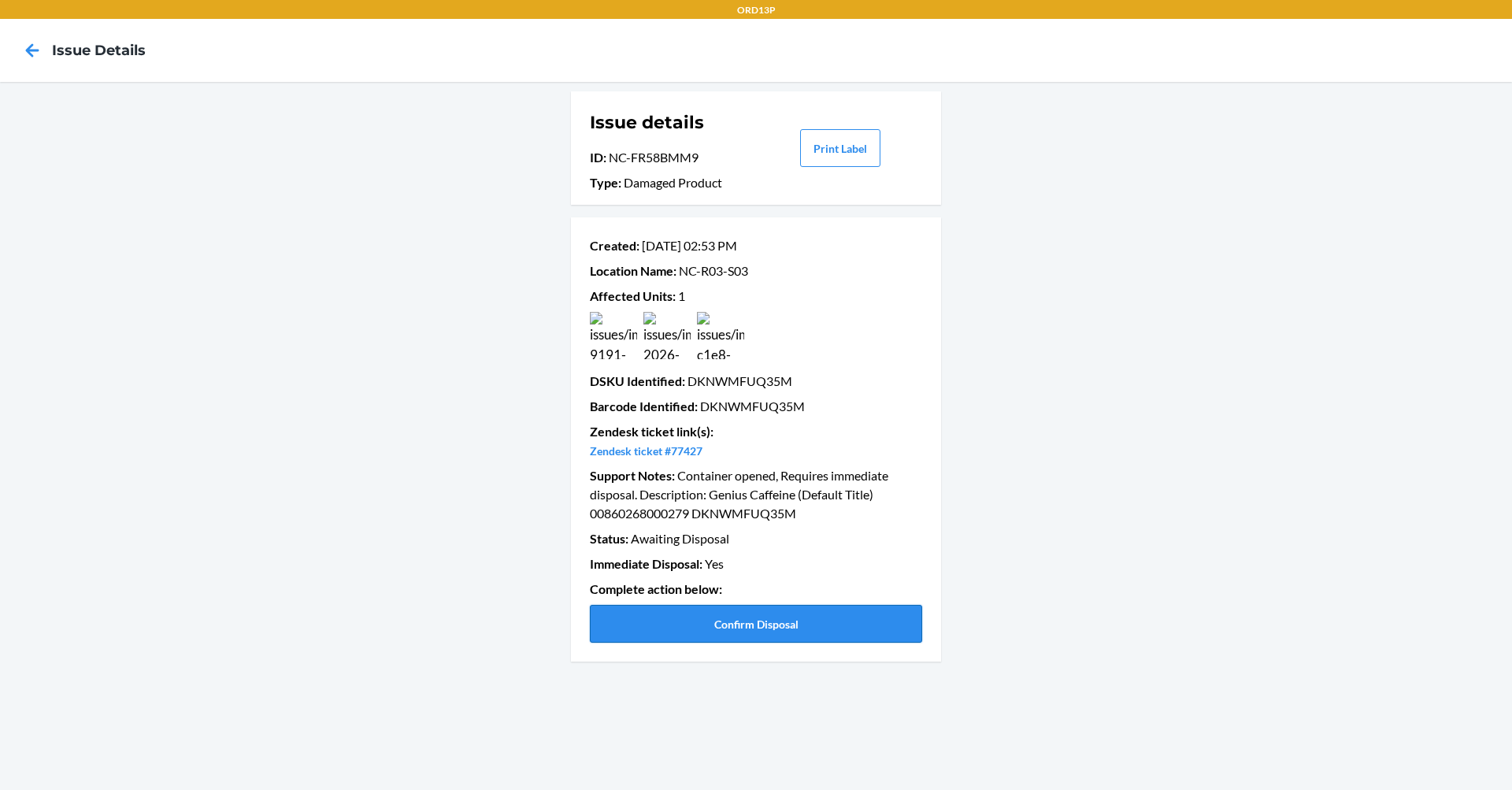
click at [716, 626] on button "Confirm Disposal" at bounding box center [755, 623] width 333 height 38
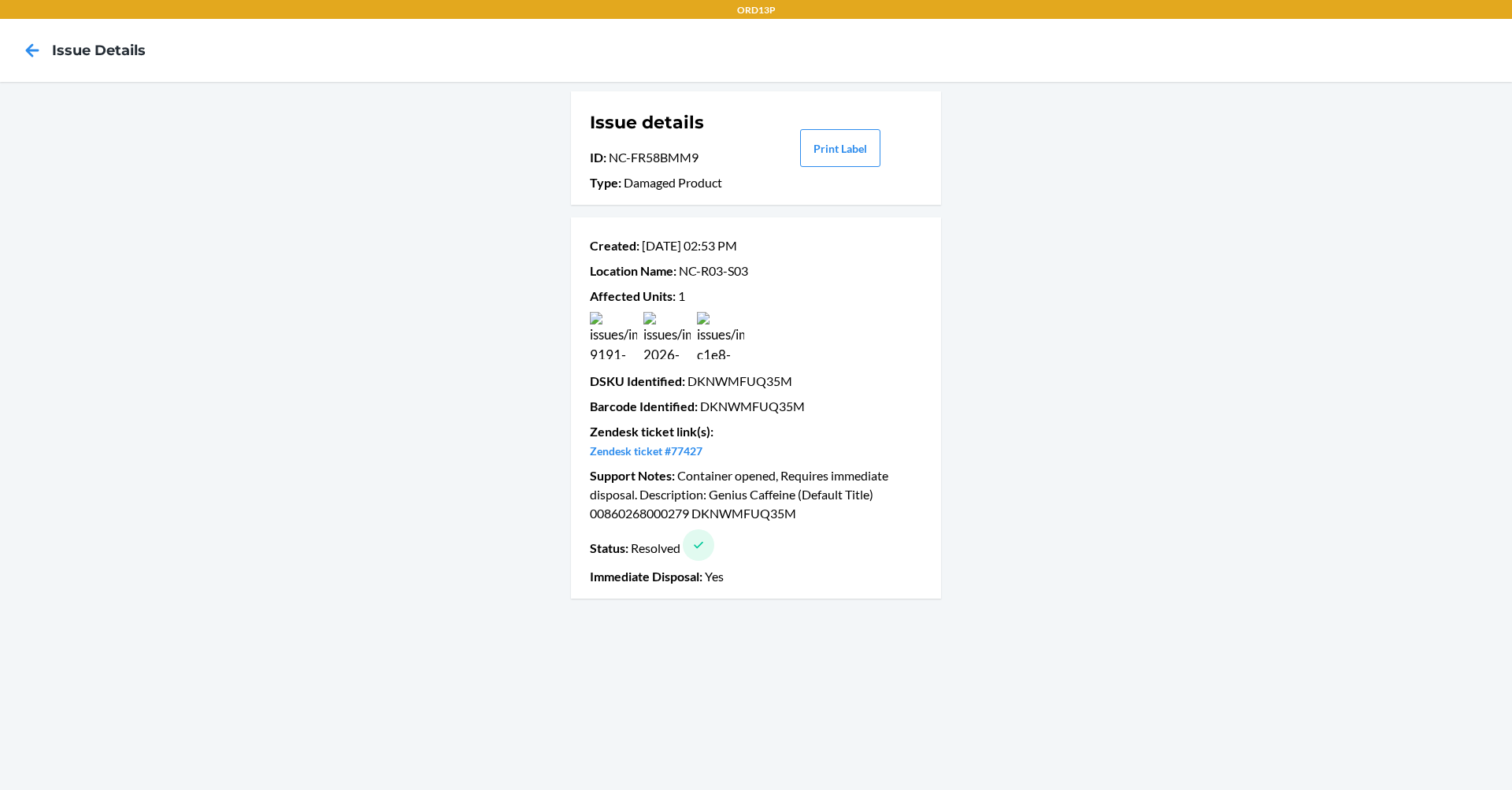
click at [19, 57] on div at bounding box center [32, 50] width 40 height 40
click at [24, 51] on icon at bounding box center [32, 51] width 27 height 27
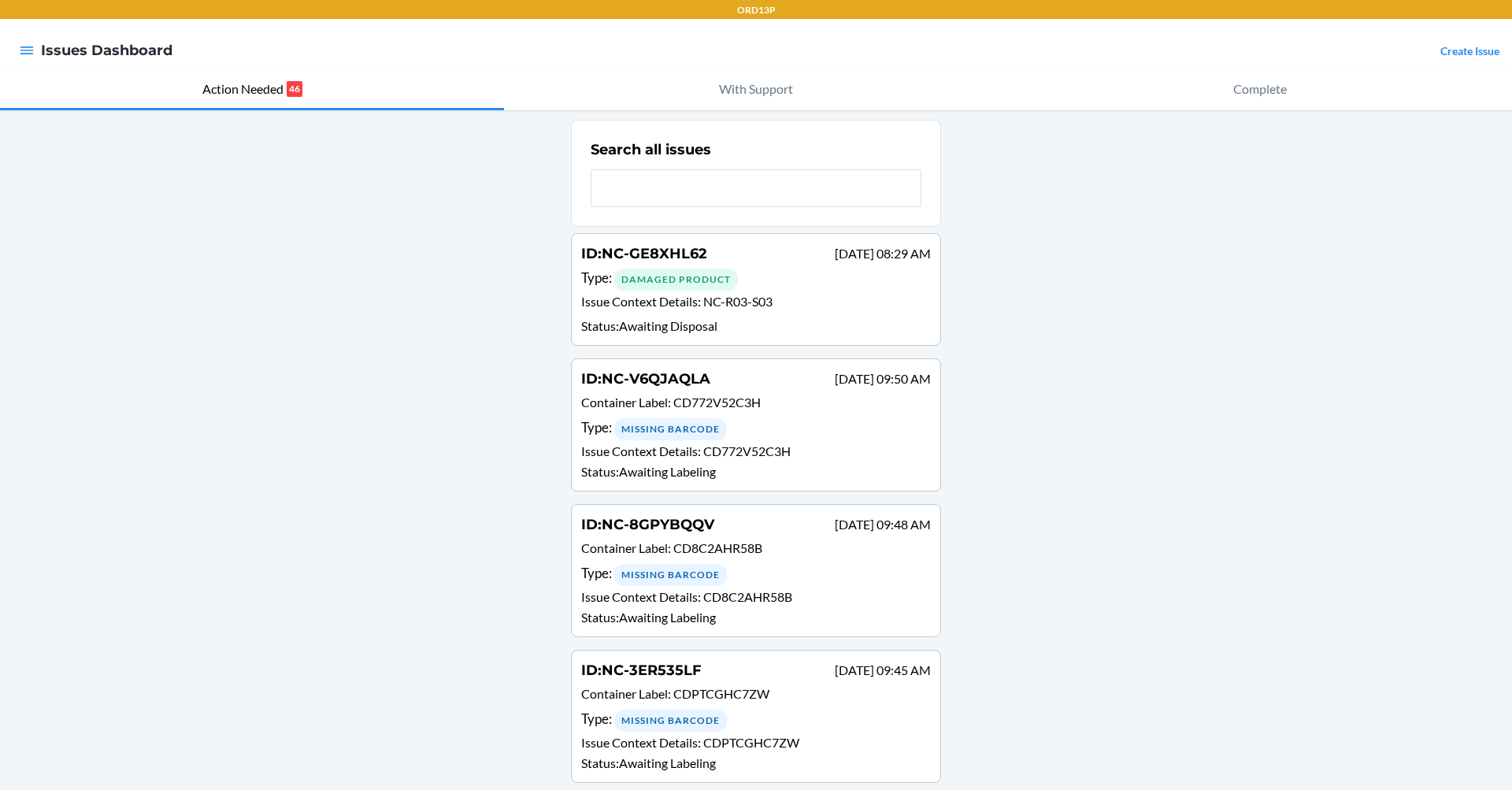
click at [37, 56] on div at bounding box center [27, 50] width 29 height 33
click at [33, 50] on icon "button" at bounding box center [26, 51] width 16 height 16
